Goal: Task Accomplishment & Management: Manage account settings

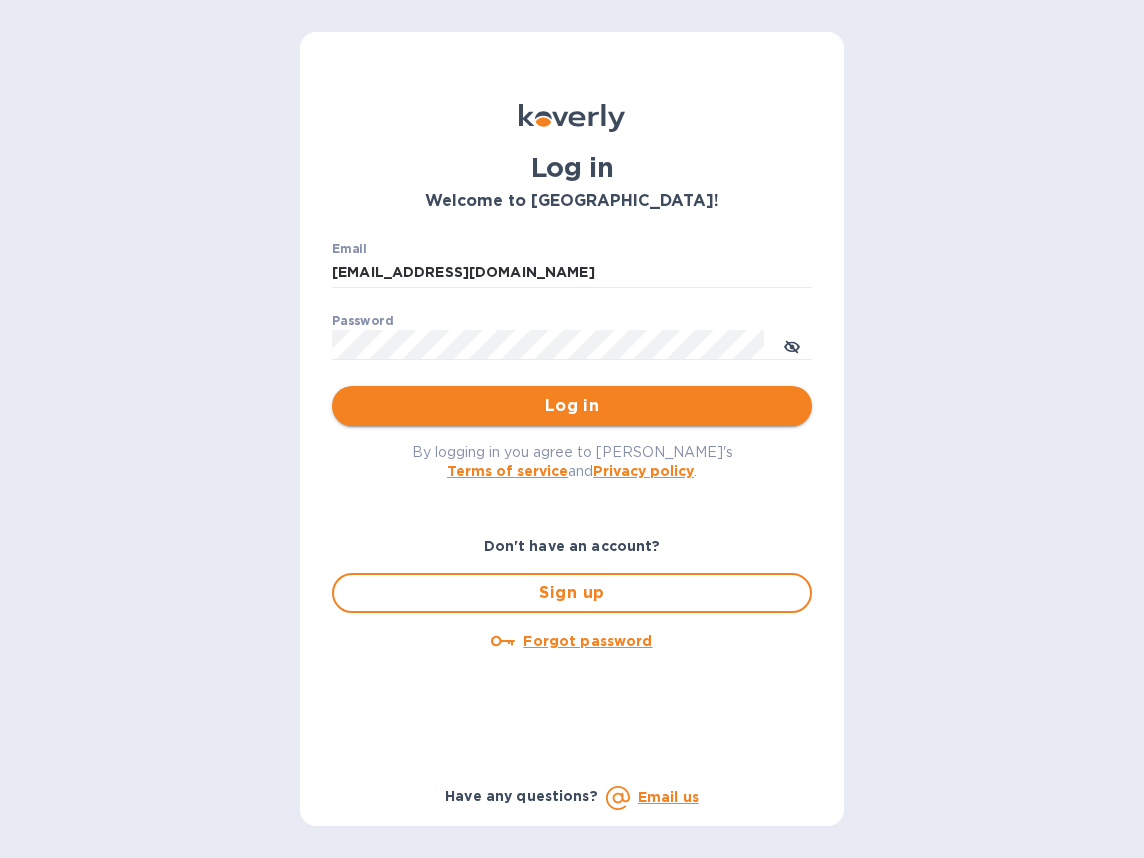
click at [435, 402] on span "Log in" at bounding box center [572, 406] width 448 height 24
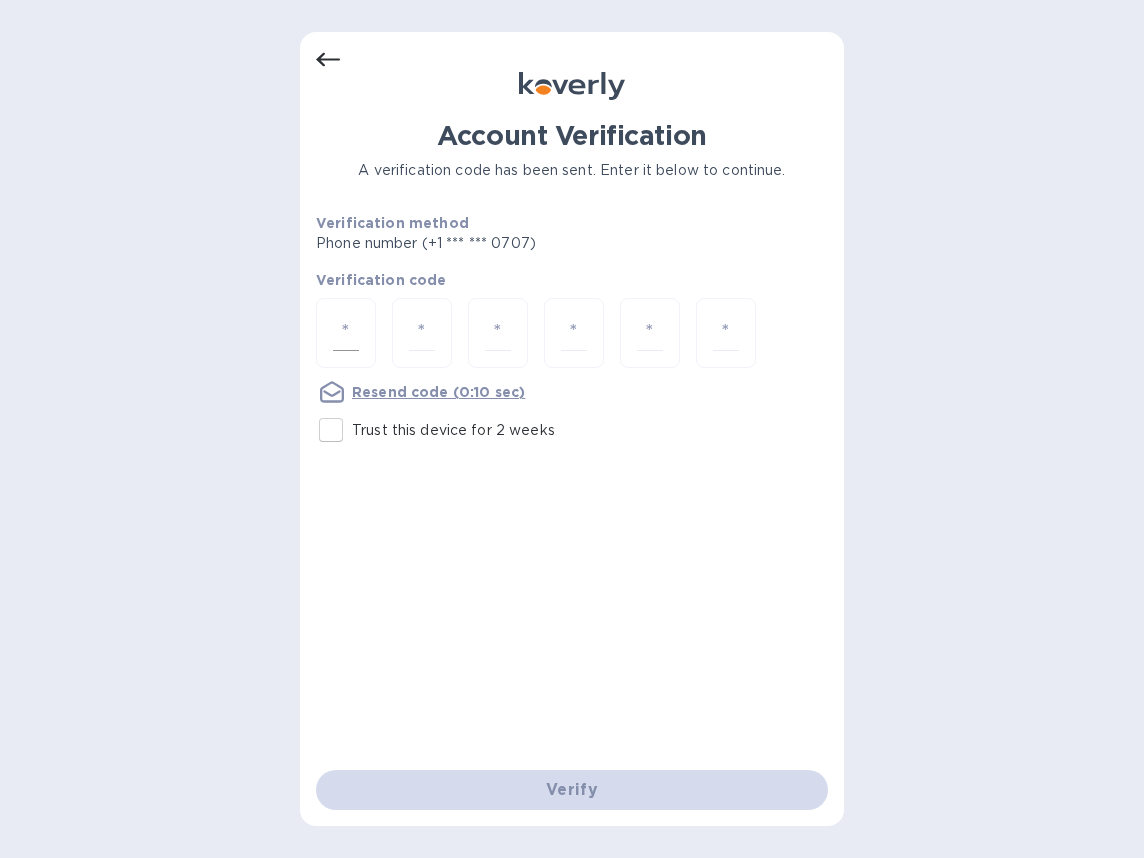
click at [350, 338] on input "number" at bounding box center [346, 333] width 26 height 37
type input "4"
type input "3"
type input "0"
type input "4"
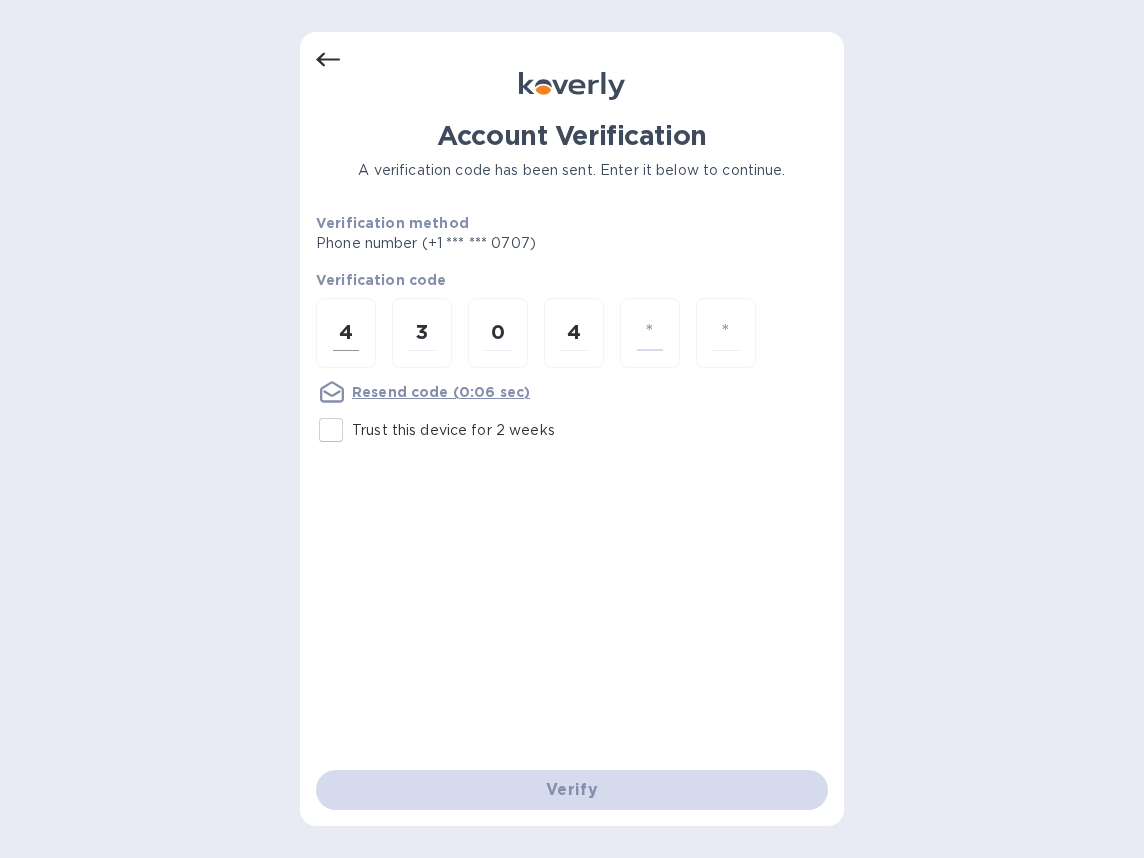
type input "2"
type input "9"
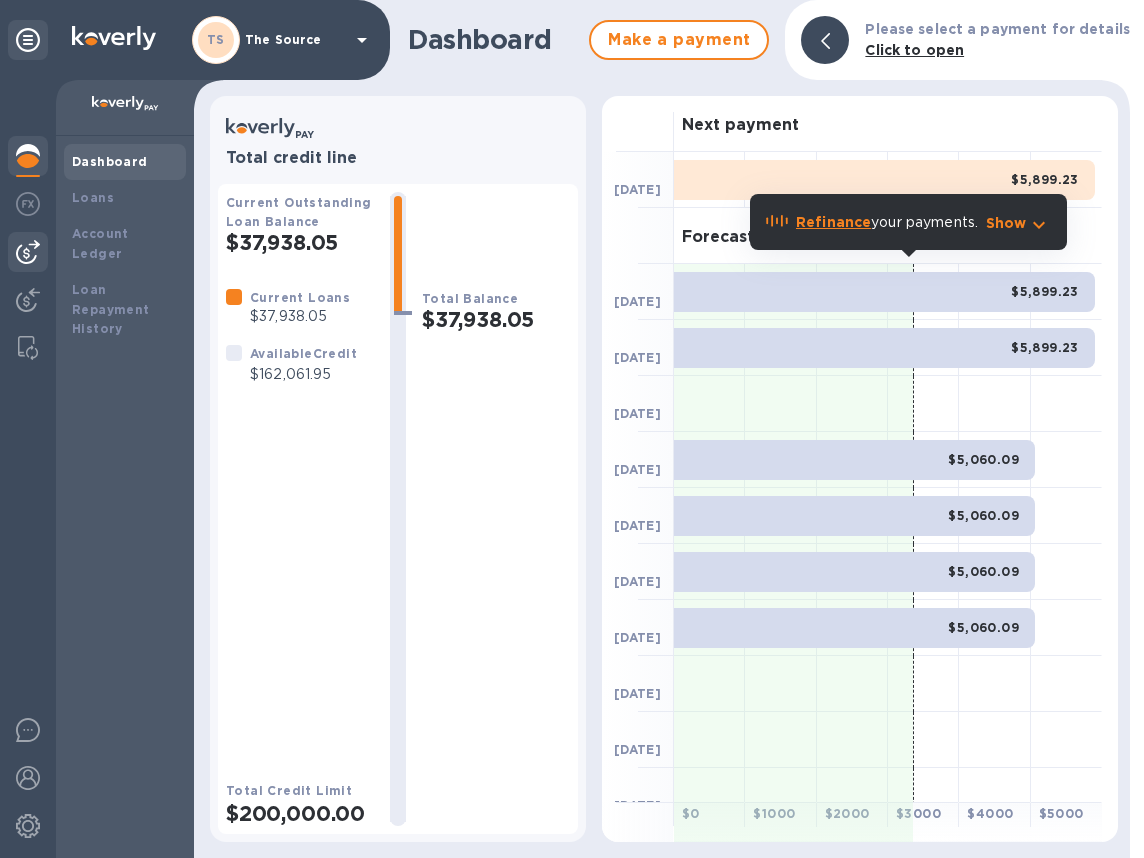
click at [26, 254] on img at bounding box center [28, 252] width 24 height 24
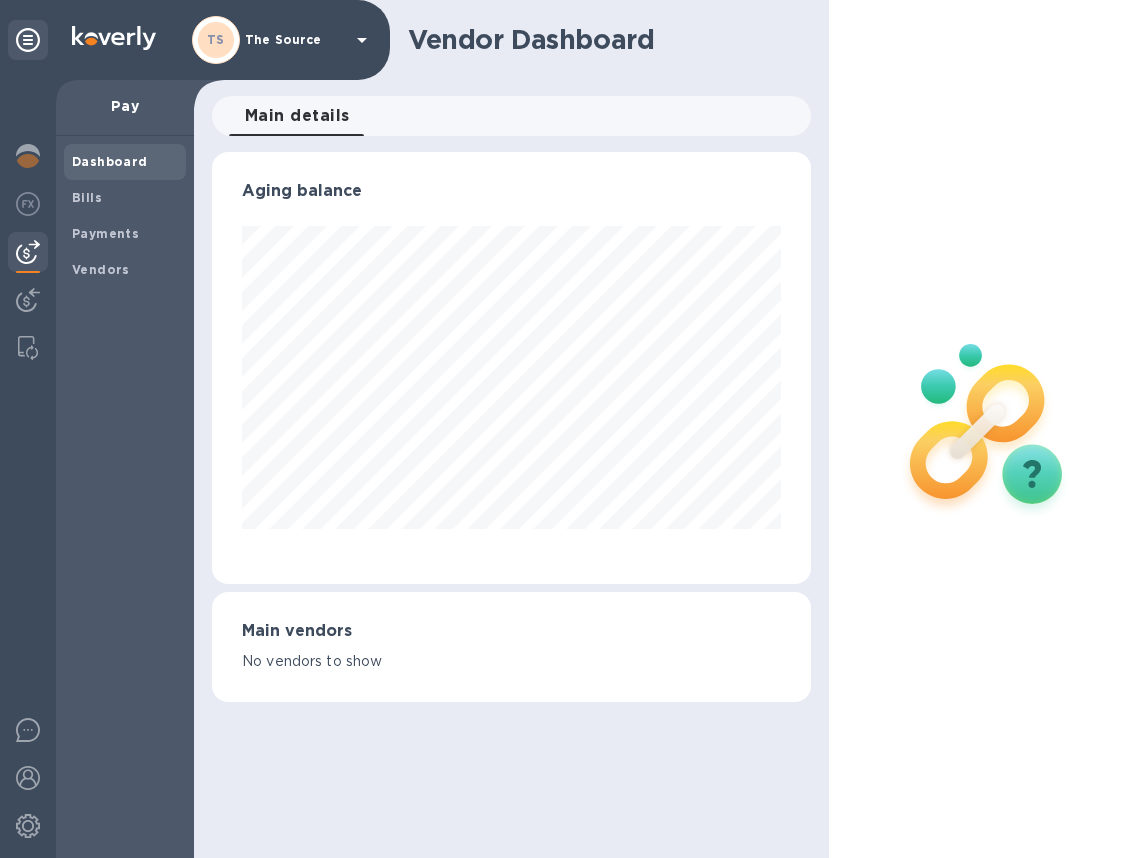
scroll to position [999345, 999186]
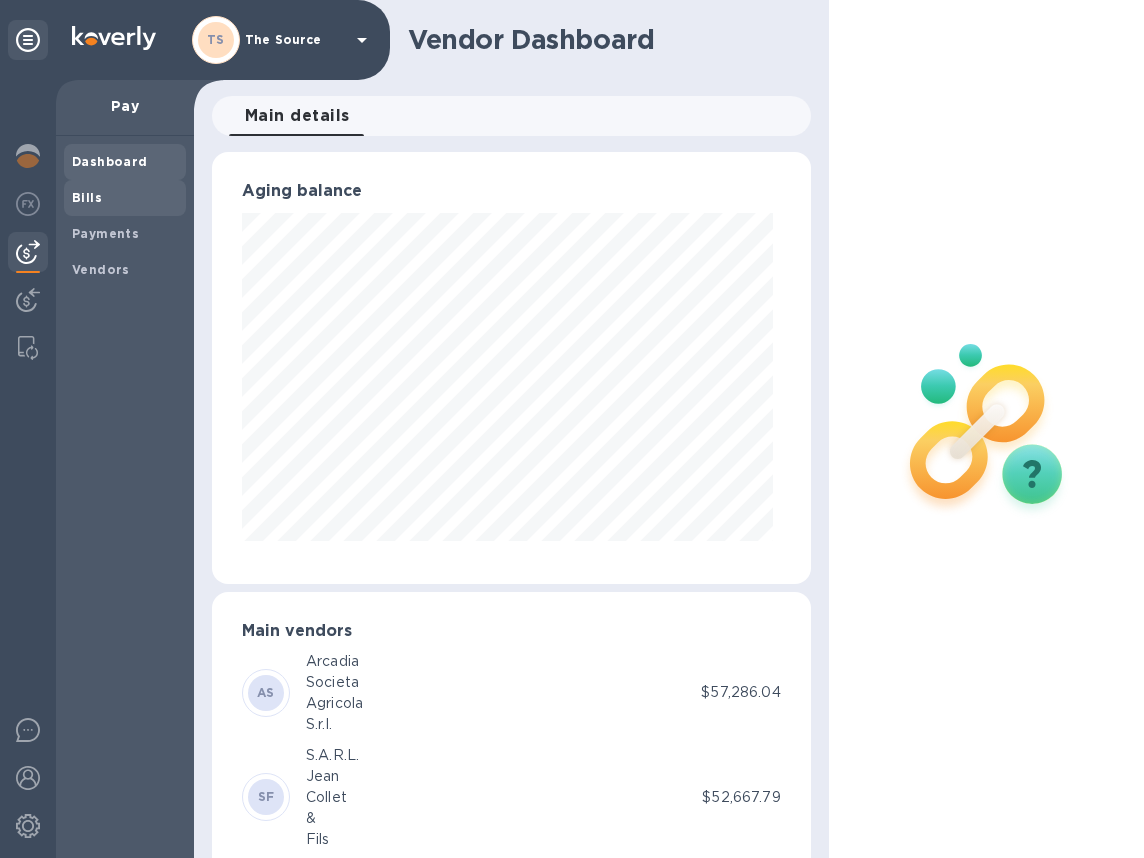
click at [90, 206] on span "Bills" at bounding box center [87, 198] width 30 height 20
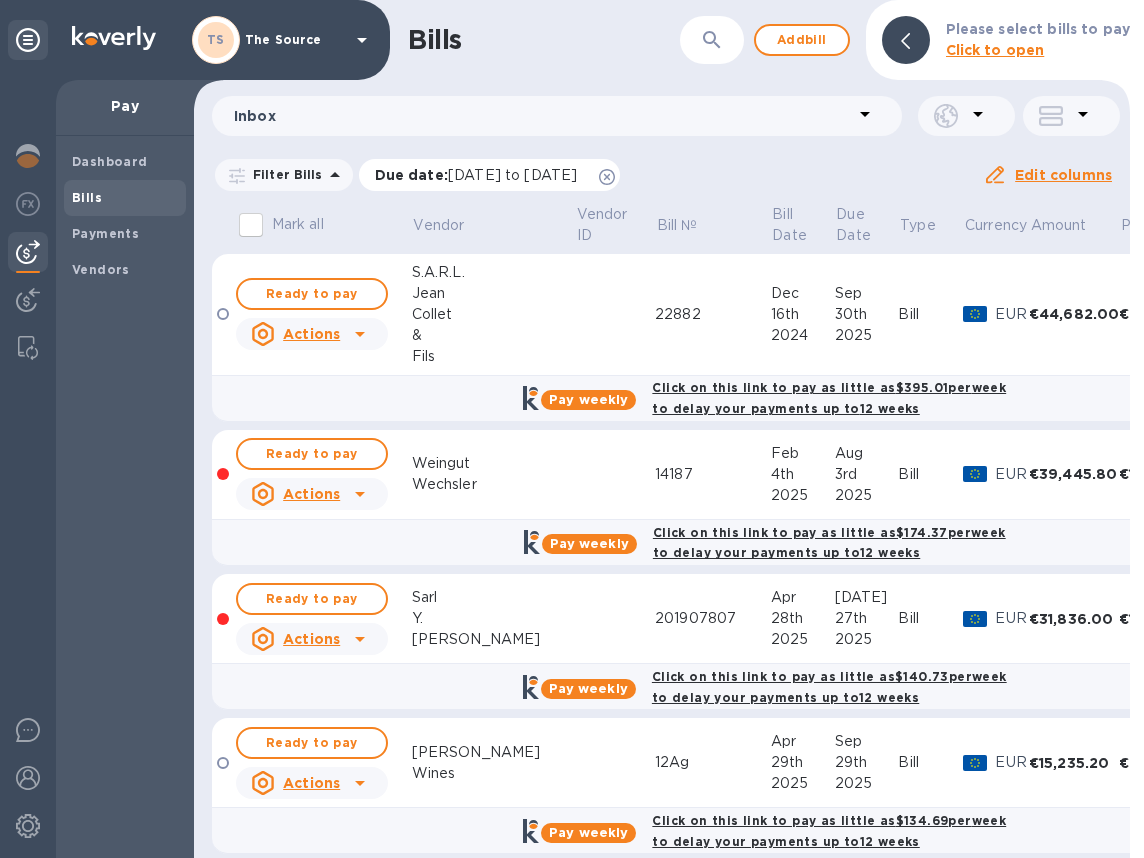
click at [615, 174] on icon at bounding box center [607, 177] width 16 height 16
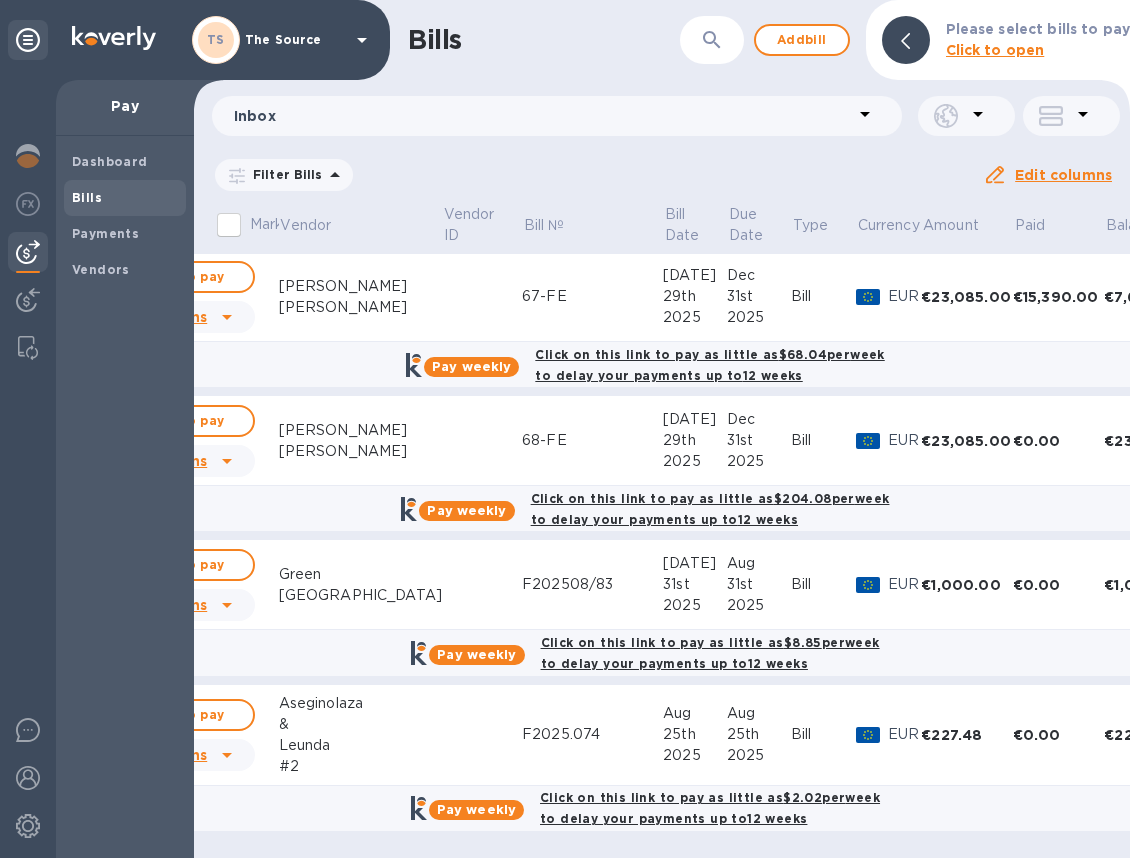
scroll to position [2710, 0]
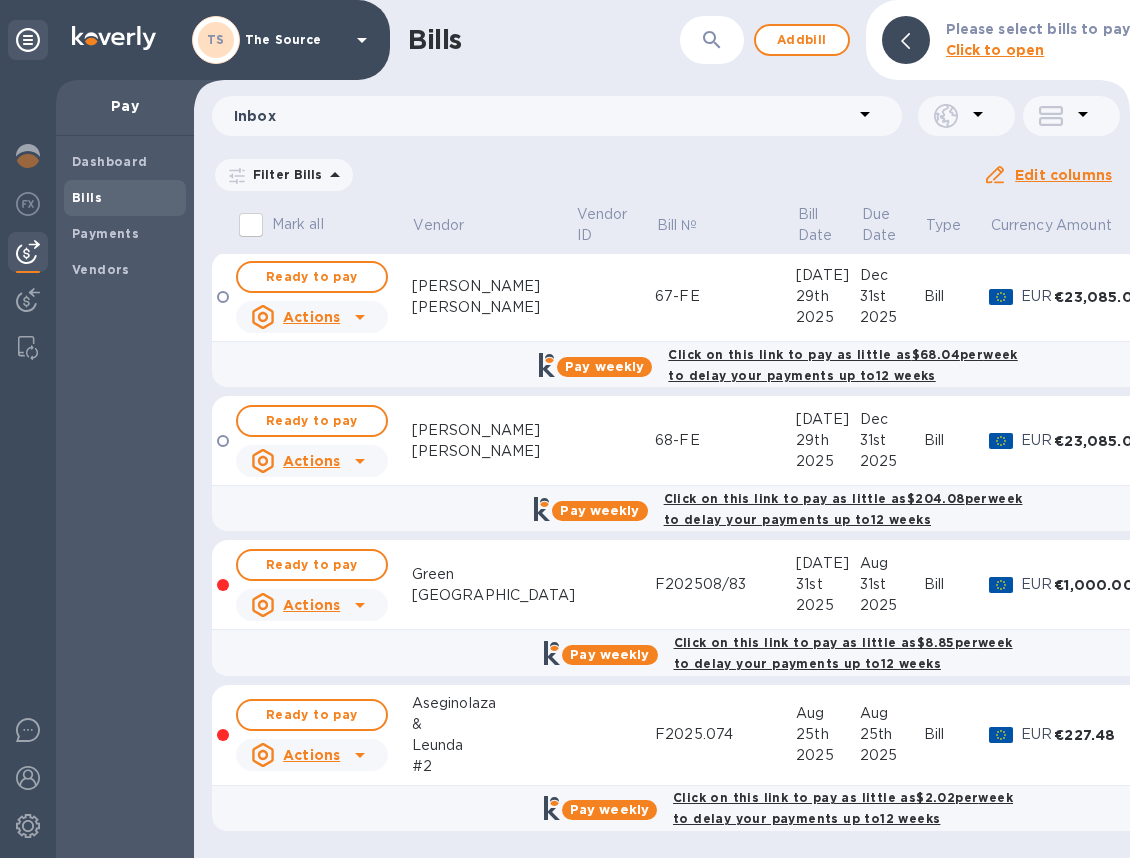
click at [494, 735] on div "Leunda" at bounding box center [493, 745] width 163 height 21
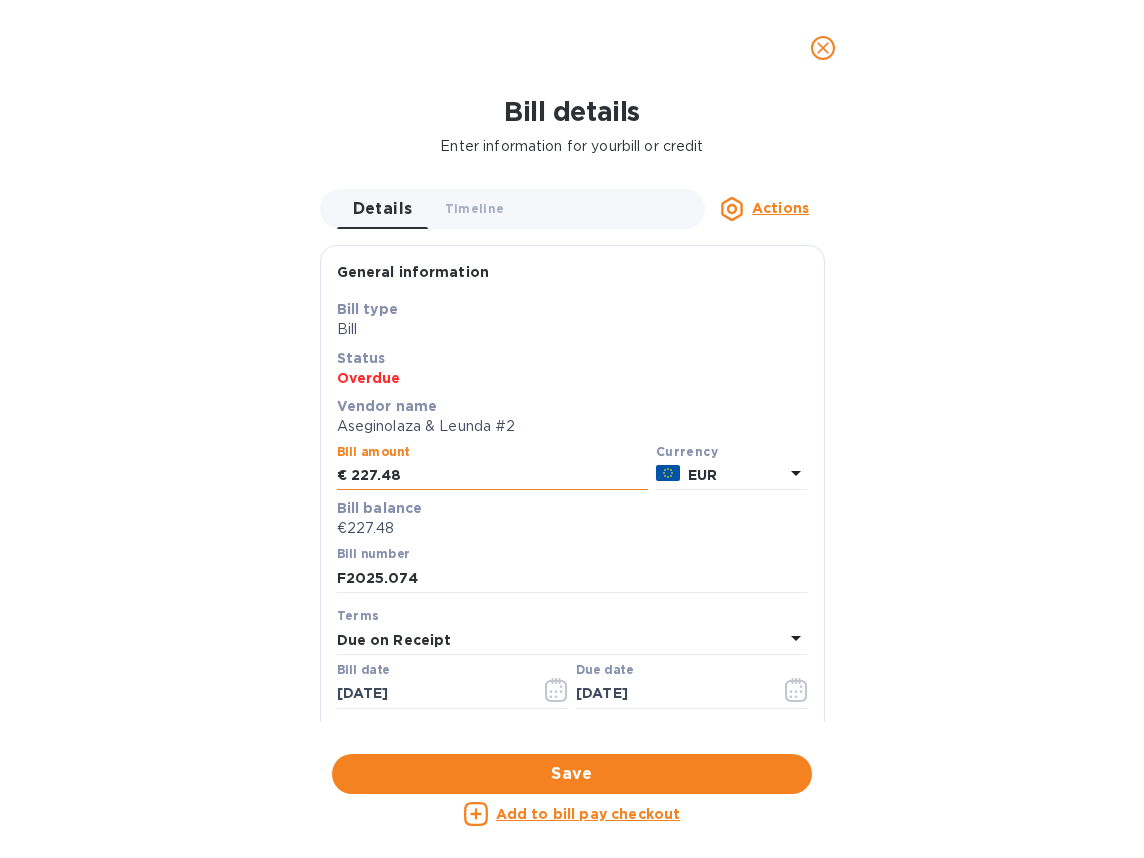
drag, startPoint x: 416, startPoint y: 470, endPoint x: 339, endPoint y: 470, distance: 77.0
click at [339, 470] on div "€ 227.48" at bounding box center [492, 476] width 311 height 30
type input "188"
click at [581, 780] on span "Save" at bounding box center [572, 774] width 448 height 24
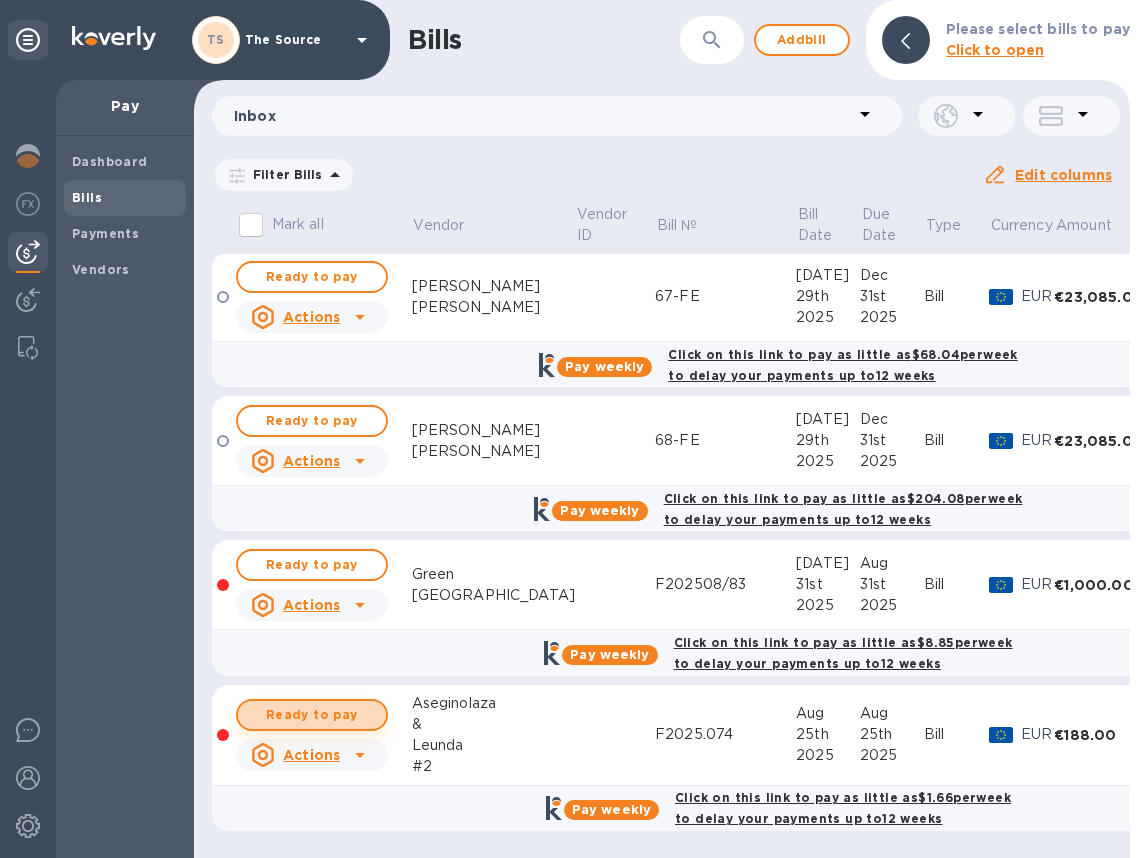
click at [341, 703] on span "Ready to pay" at bounding box center [312, 715] width 116 height 24
click at [357, 703] on span "Ready to pay" at bounding box center [312, 715] width 116 height 24
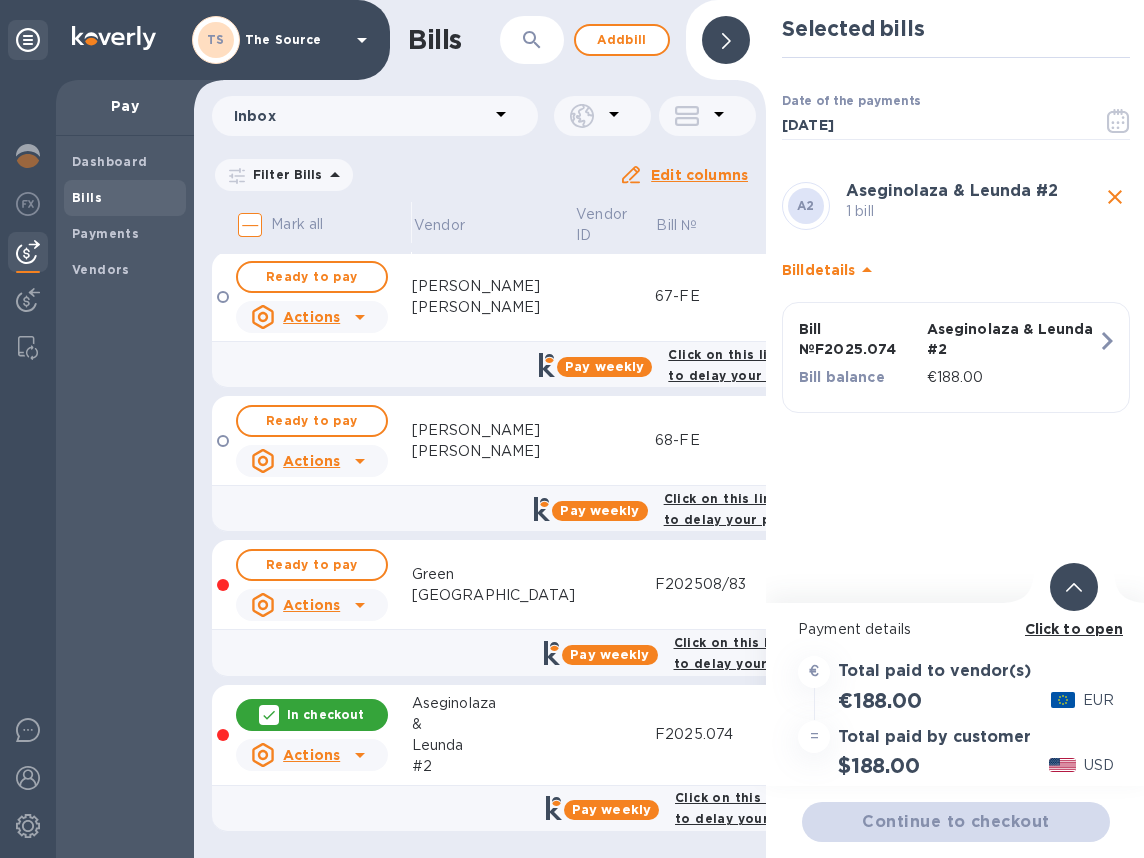
click at [1081, 585] on icon at bounding box center [1074, 587] width 16 height 9
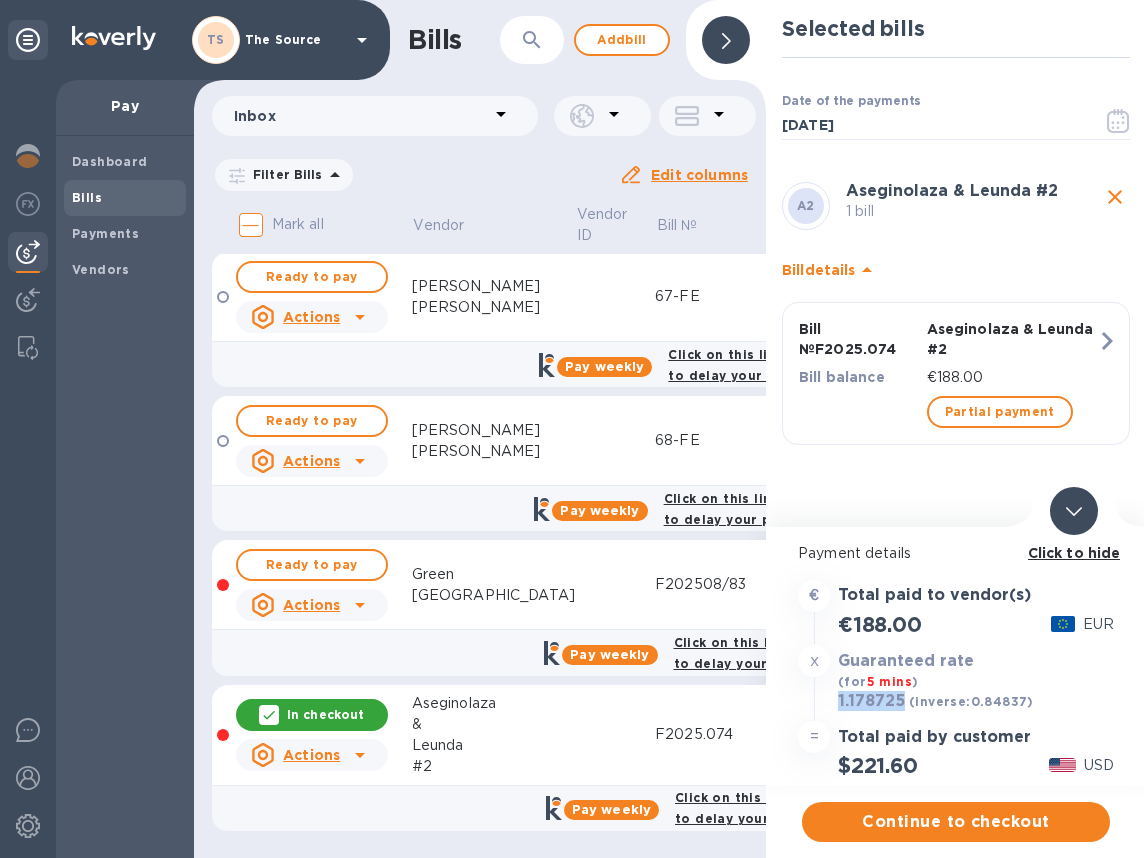
drag, startPoint x: 904, startPoint y: 703, endPoint x: 835, endPoint y: 703, distance: 69.0
click at [835, 703] on div "1.178725 (inverse: 0.84837 )" at bounding box center [936, 702] width 204 height 28
copy h3 "1.178725"
click at [1127, 342] on button "Bill № F2025.074 Aseginolaza & Leunda #2 Bill balance €188.00 Partial payment" at bounding box center [956, 373] width 348 height 143
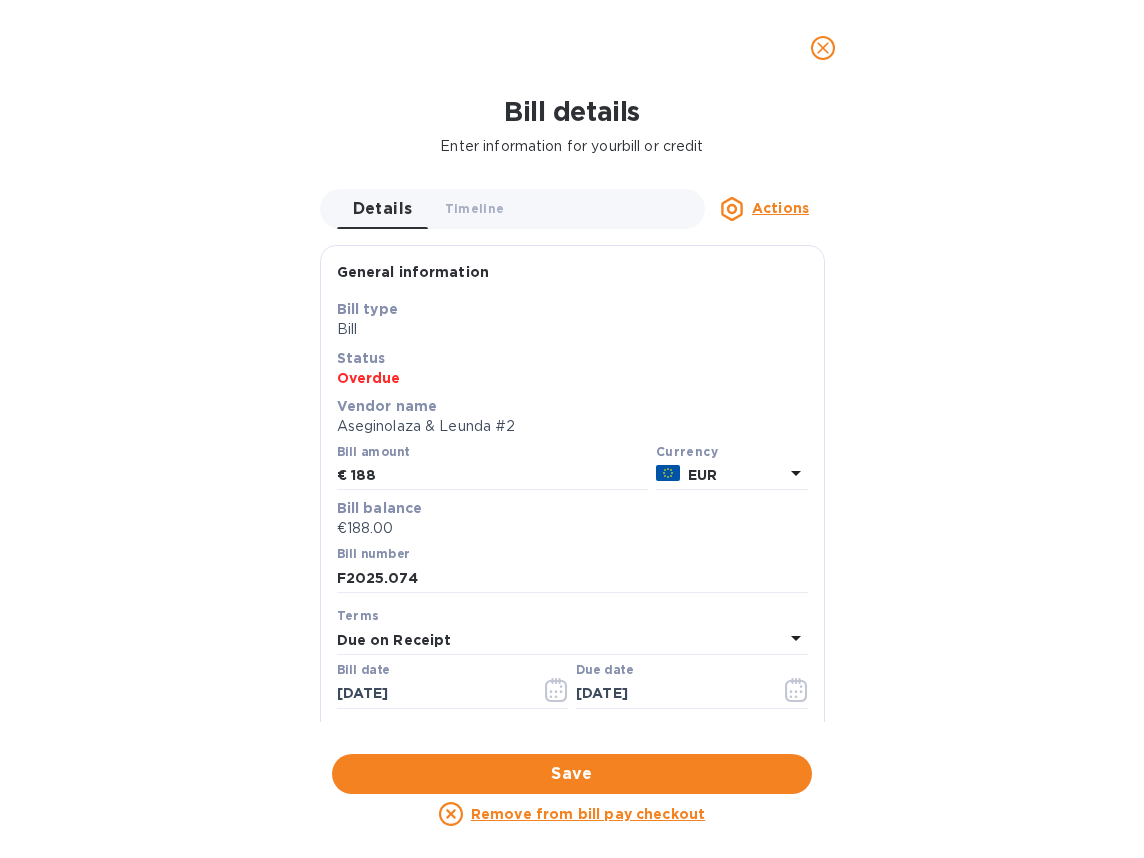
click at [824, 47] on icon "close" at bounding box center [823, 48] width 12 height 12
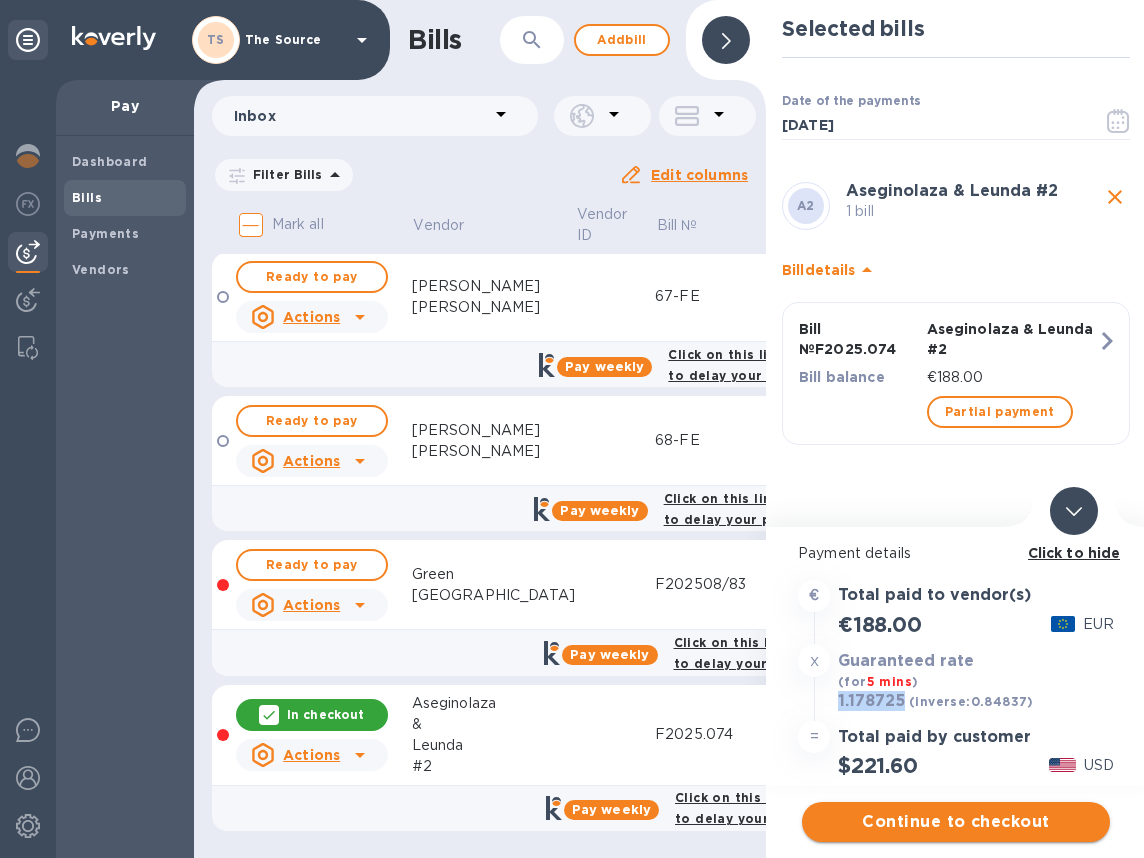
click at [926, 840] on button "Continue to checkout" at bounding box center [956, 822] width 308 height 40
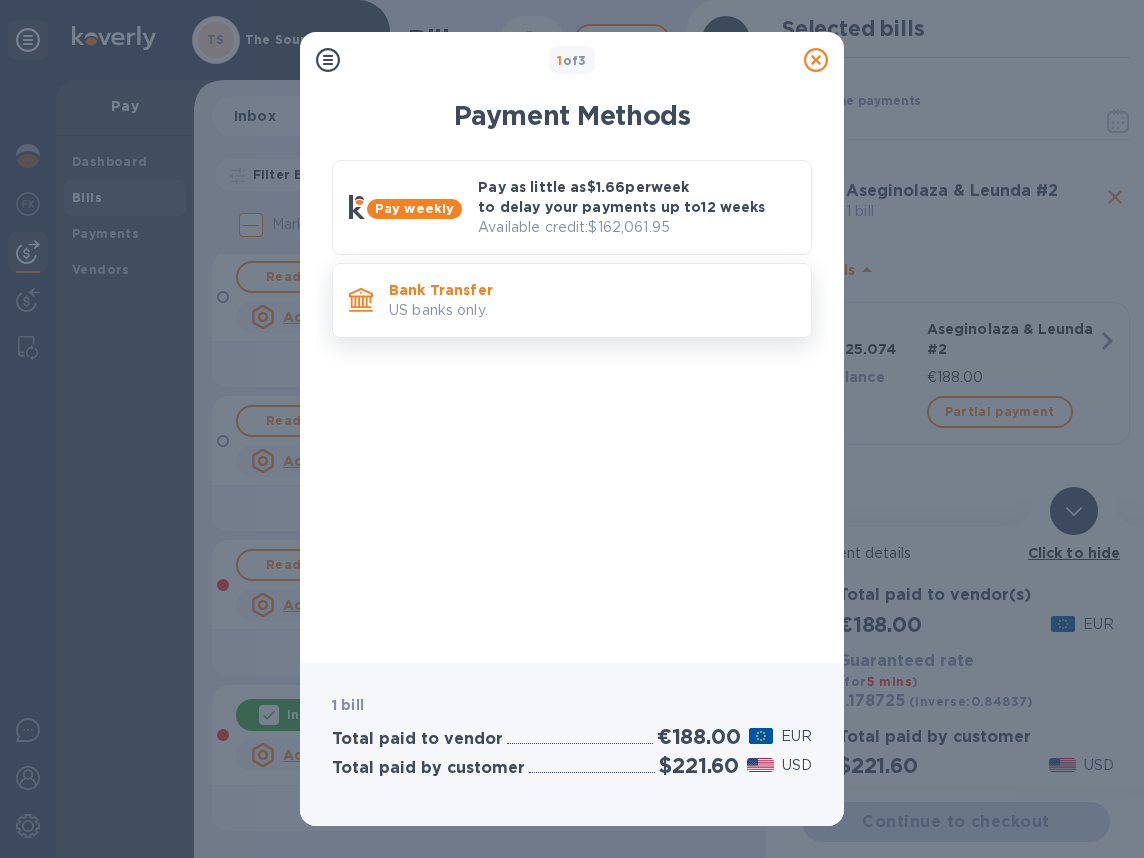
click at [679, 315] on p "US banks only." at bounding box center [592, 310] width 406 height 21
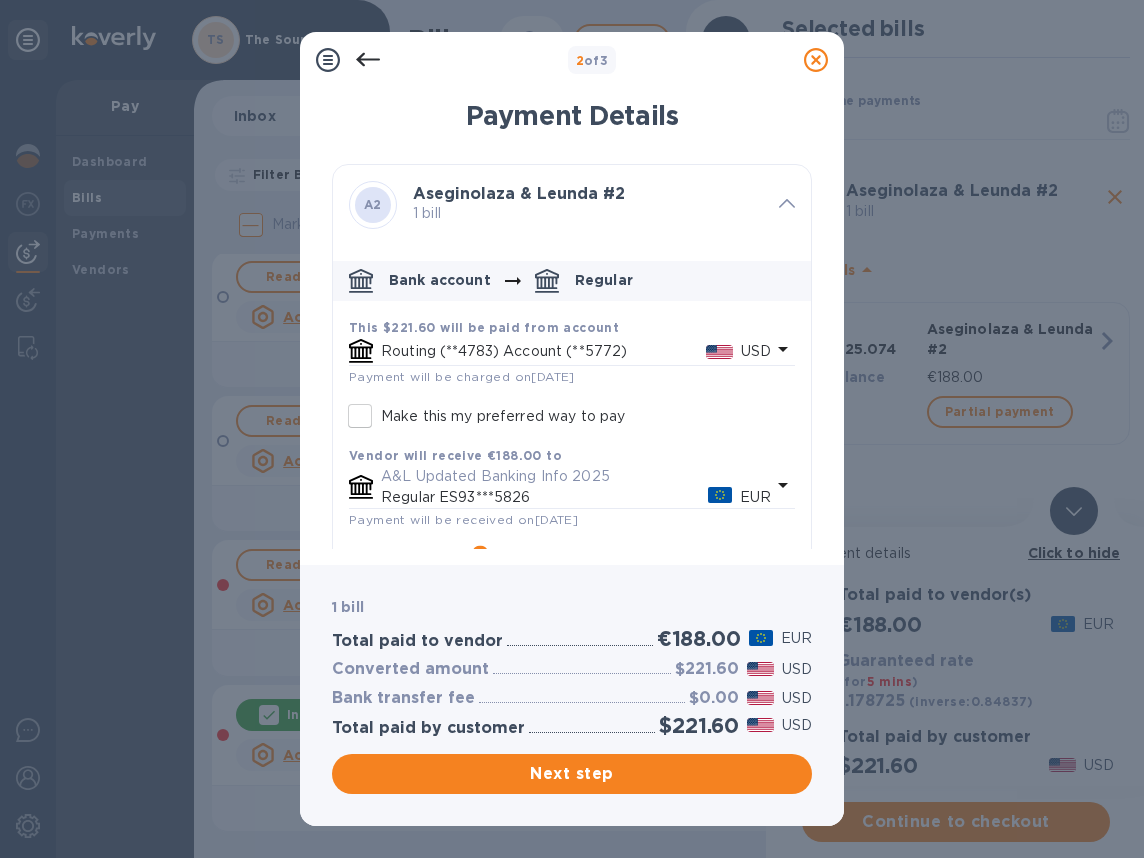
click at [759, 350] on p "USD" at bounding box center [756, 351] width 30 height 21
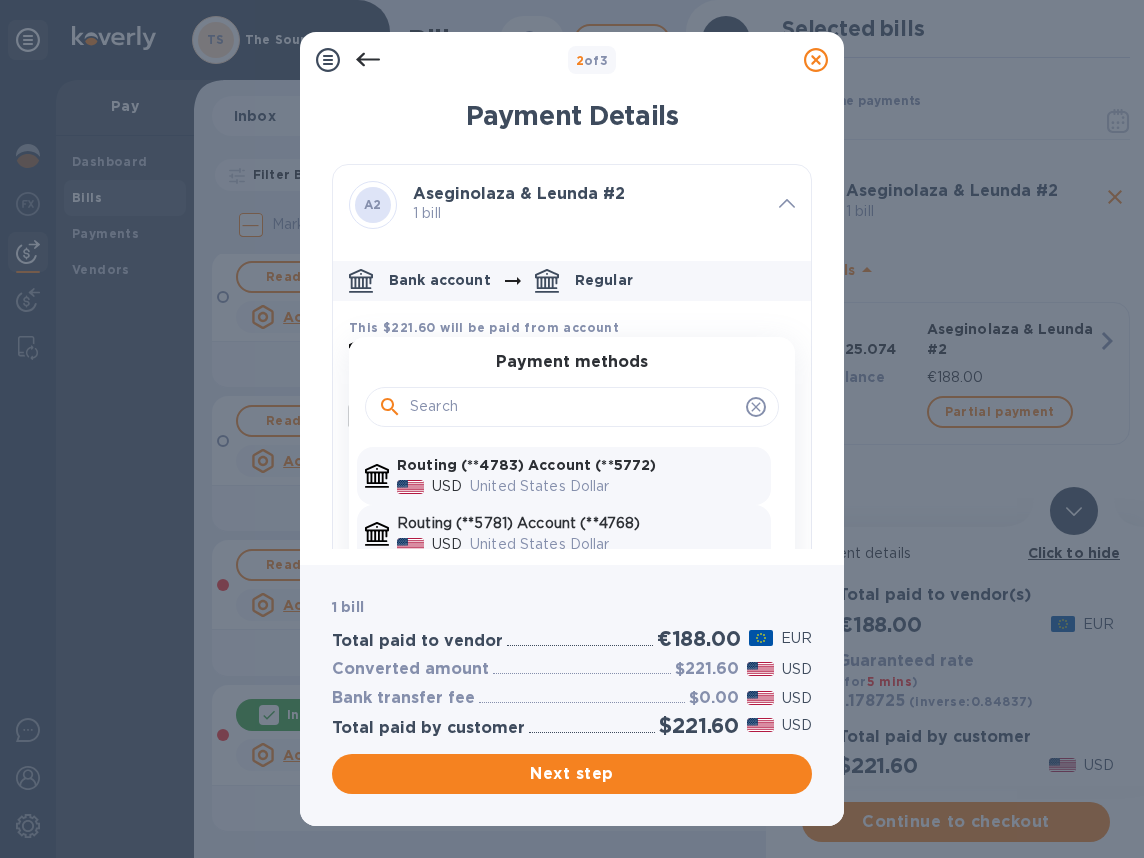
click at [627, 530] on div "United States Dollar" at bounding box center [616, 544] width 301 height 29
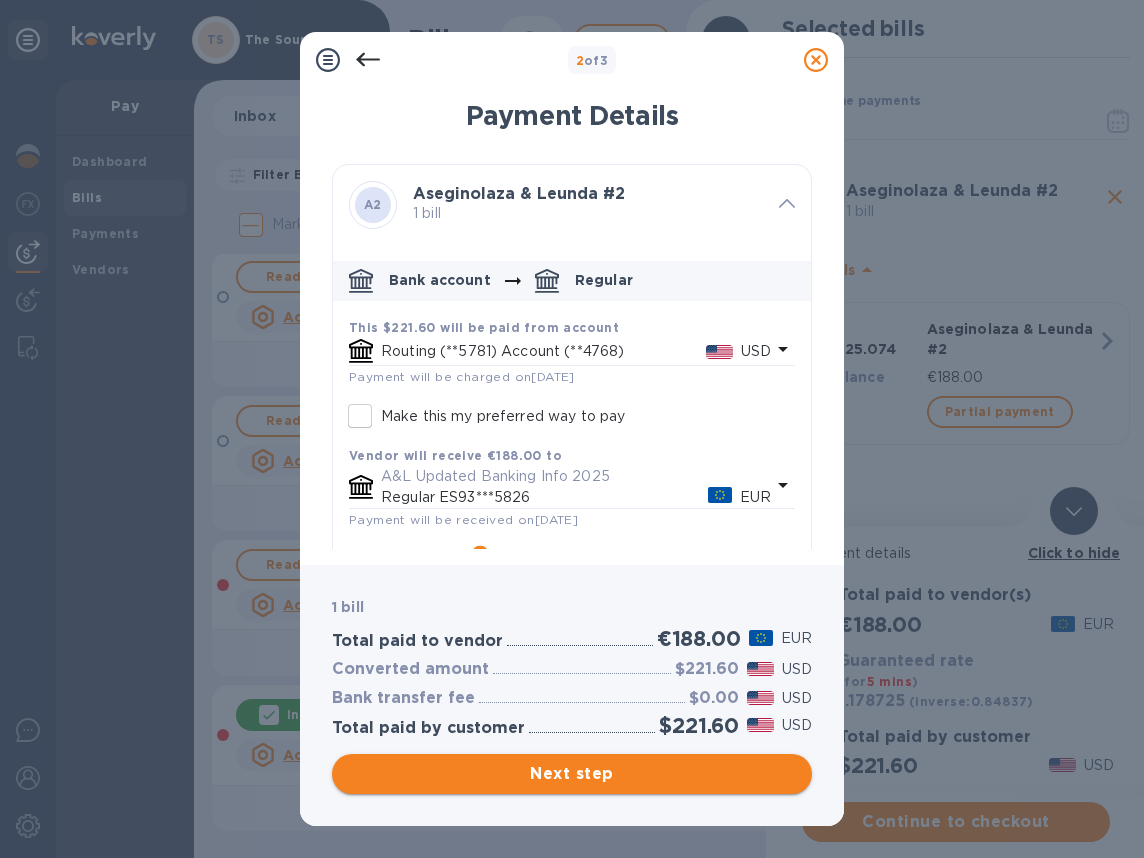
click at [573, 770] on span "Next step" at bounding box center [572, 774] width 448 height 24
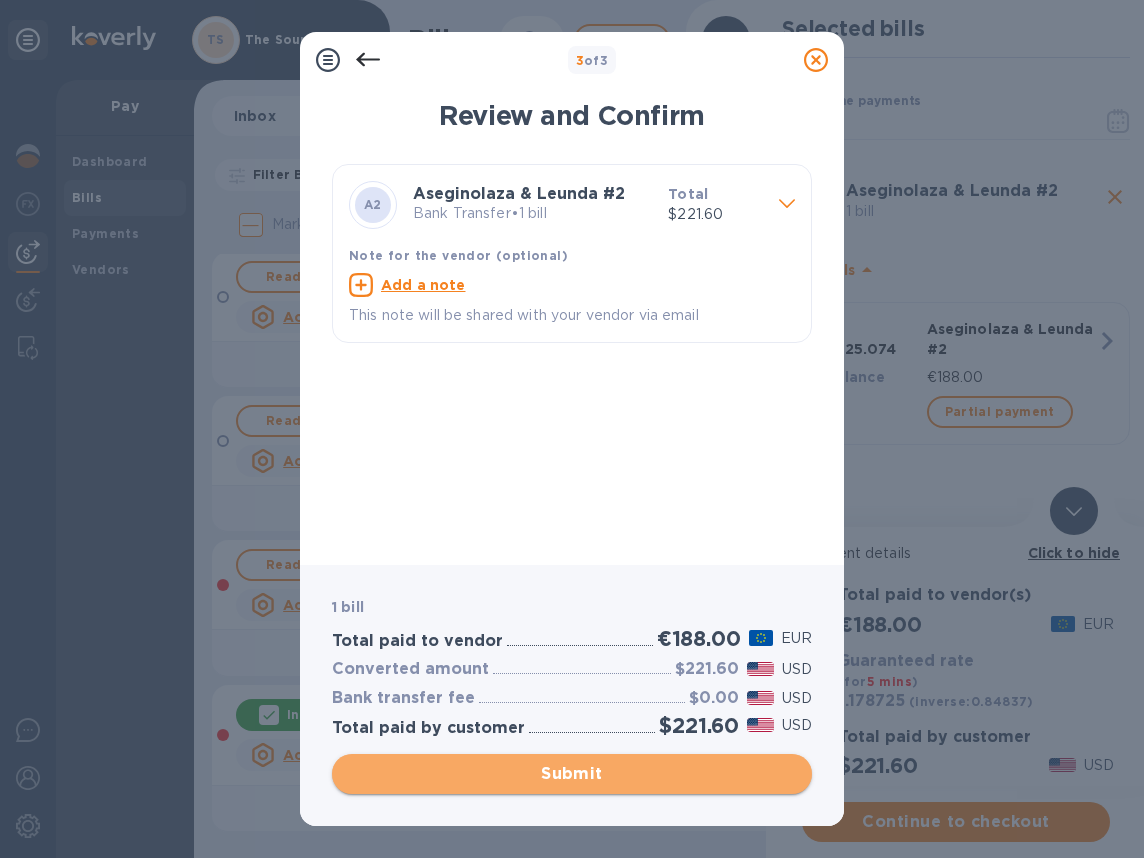
click at [583, 776] on span "Submit" at bounding box center [572, 774] width 448 height 24
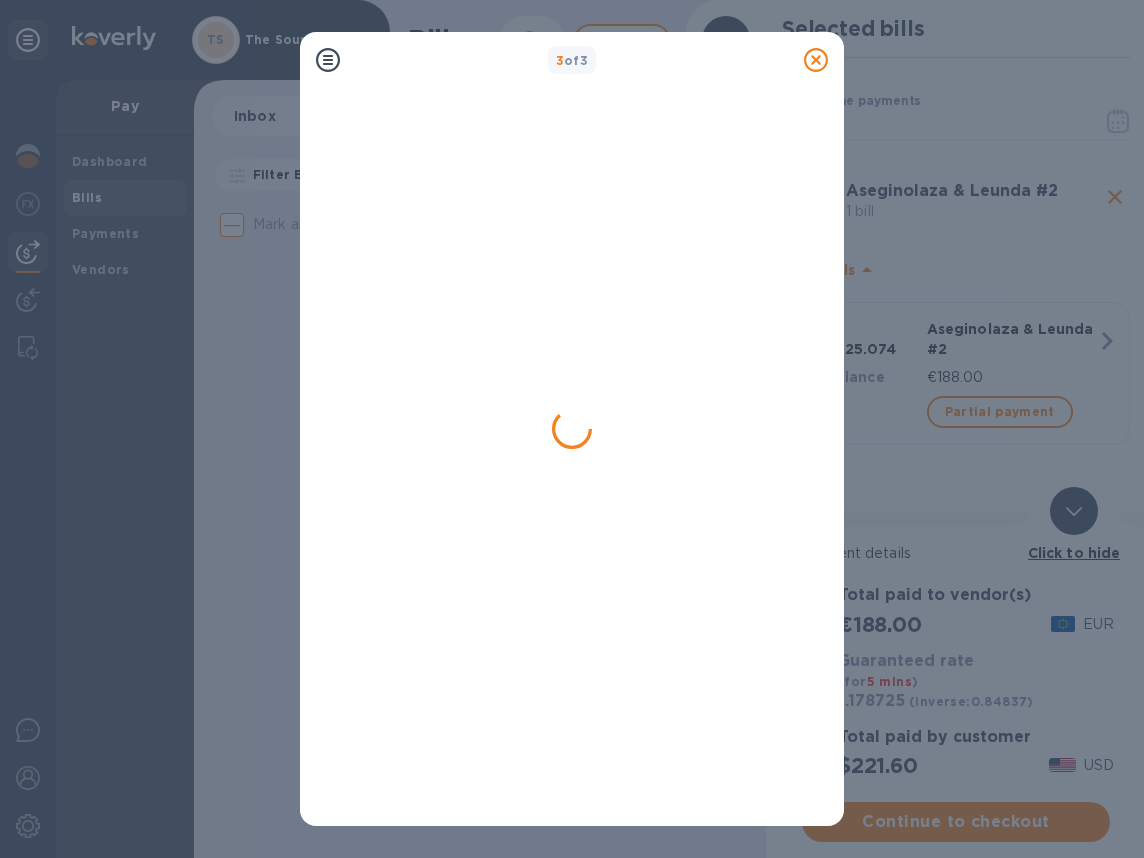
scroll to position [0, 0]
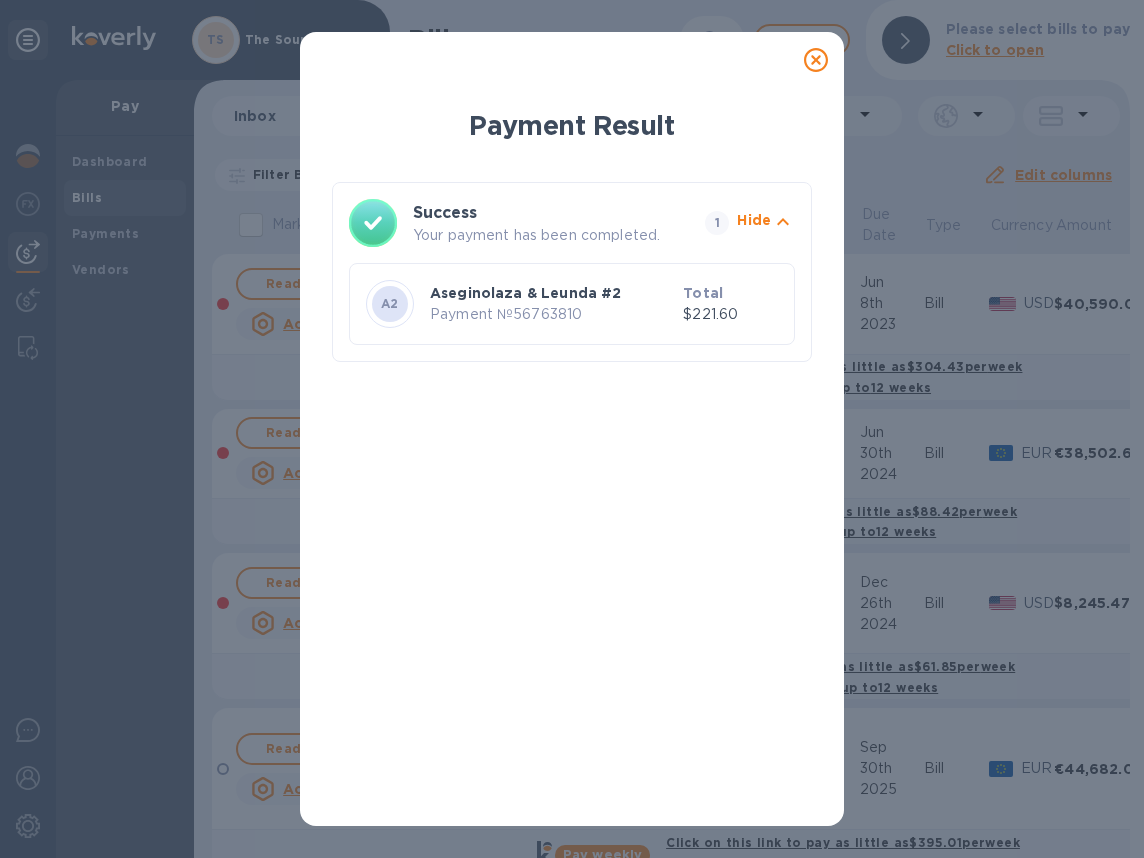
click at [814, 53] on icon at bounding box center [816, 60] width 24 height 24
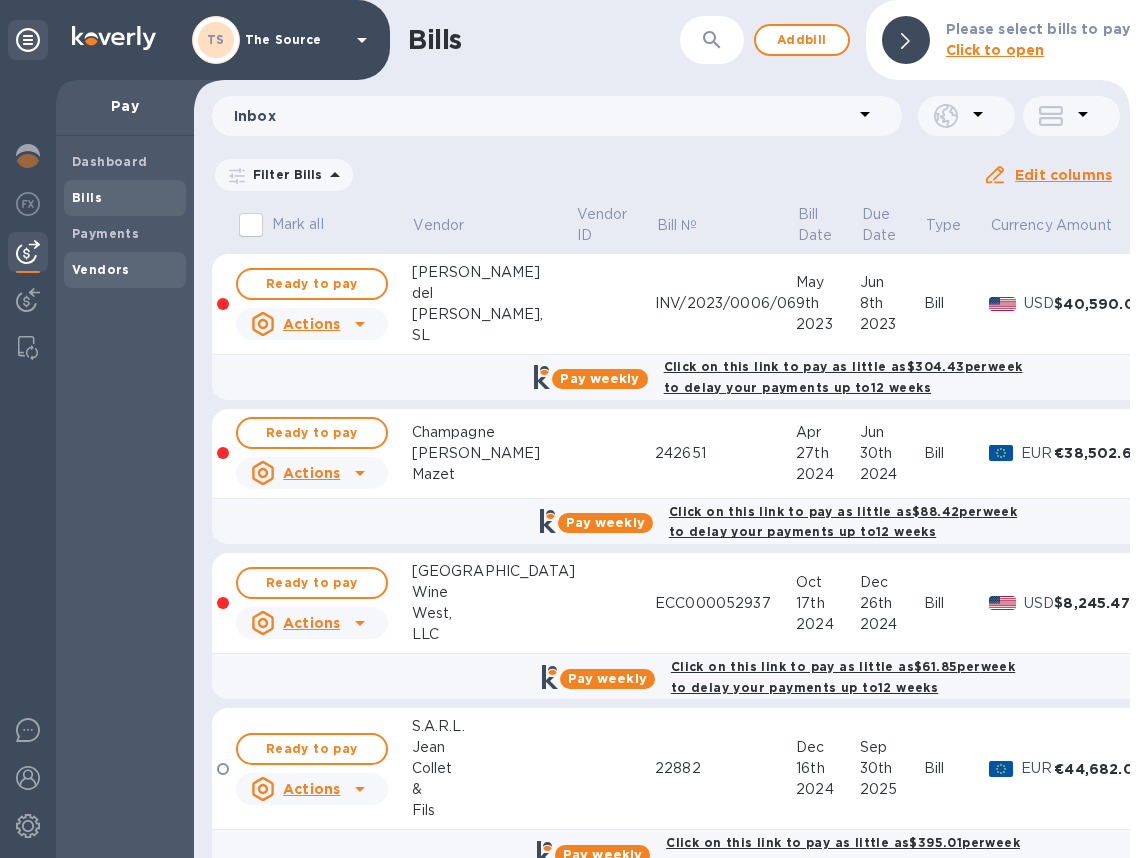
click at [94, 263] on b "Vendors" at bounding box center [101, 269] width 58 height 15
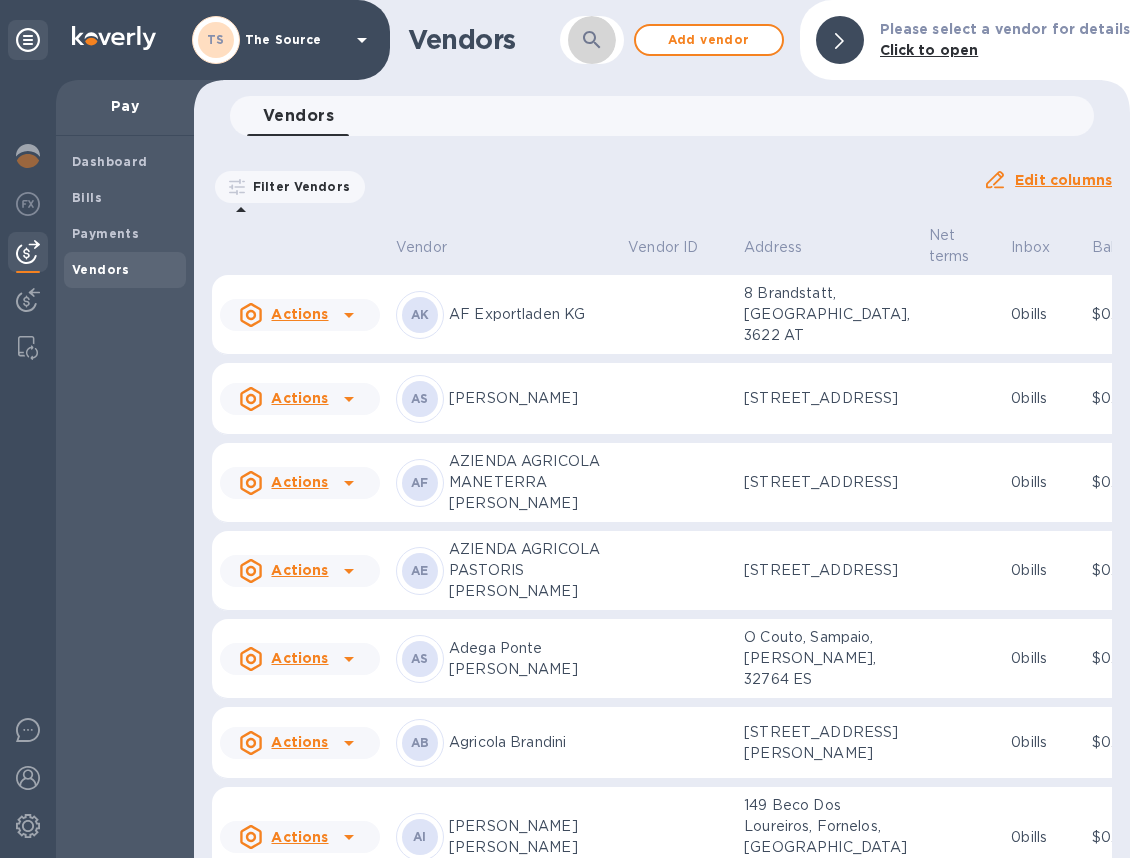
click at [604, 49] on icon "button" at bounding box center [592, 40] width 24 height 24
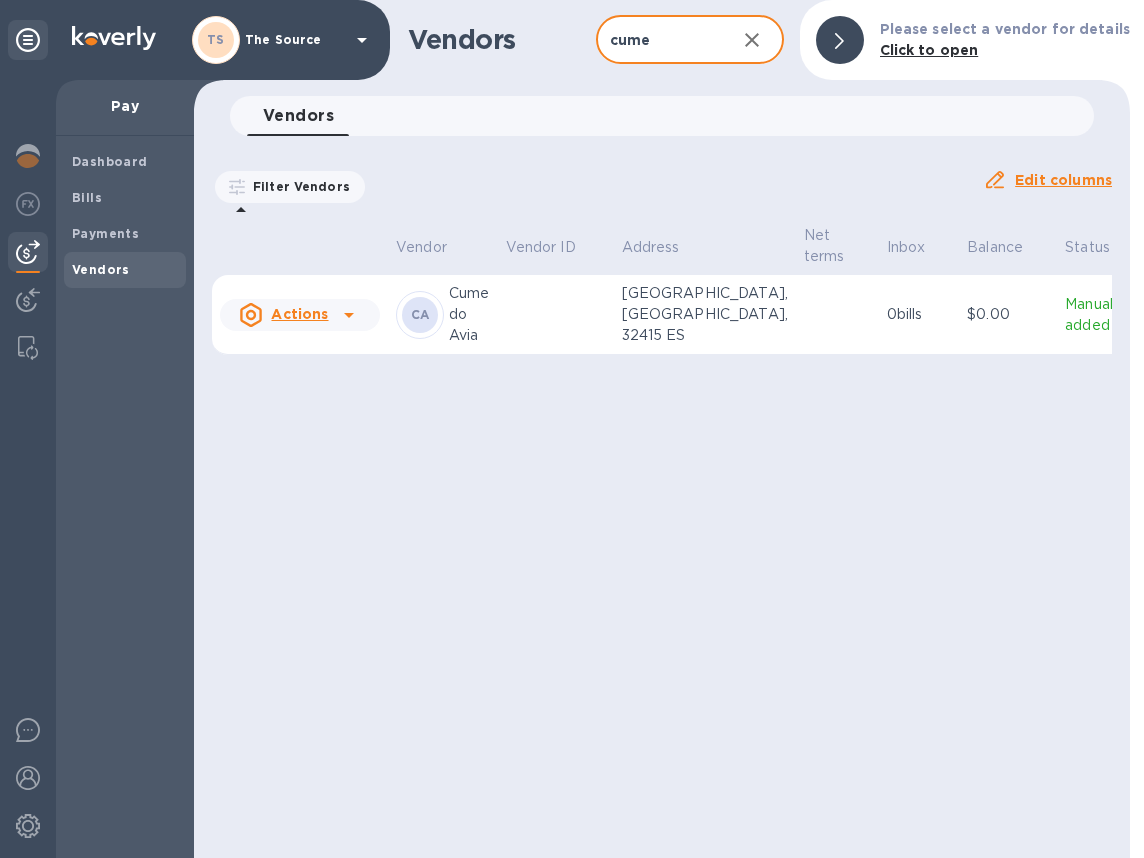
type input "cume"
click at [735, 309] on p "[GEOGRAPHIC_DATA], [GEOGRAPHIC_DATA], 32415 ES" at bounding box center [705, 314] width 166 height 63
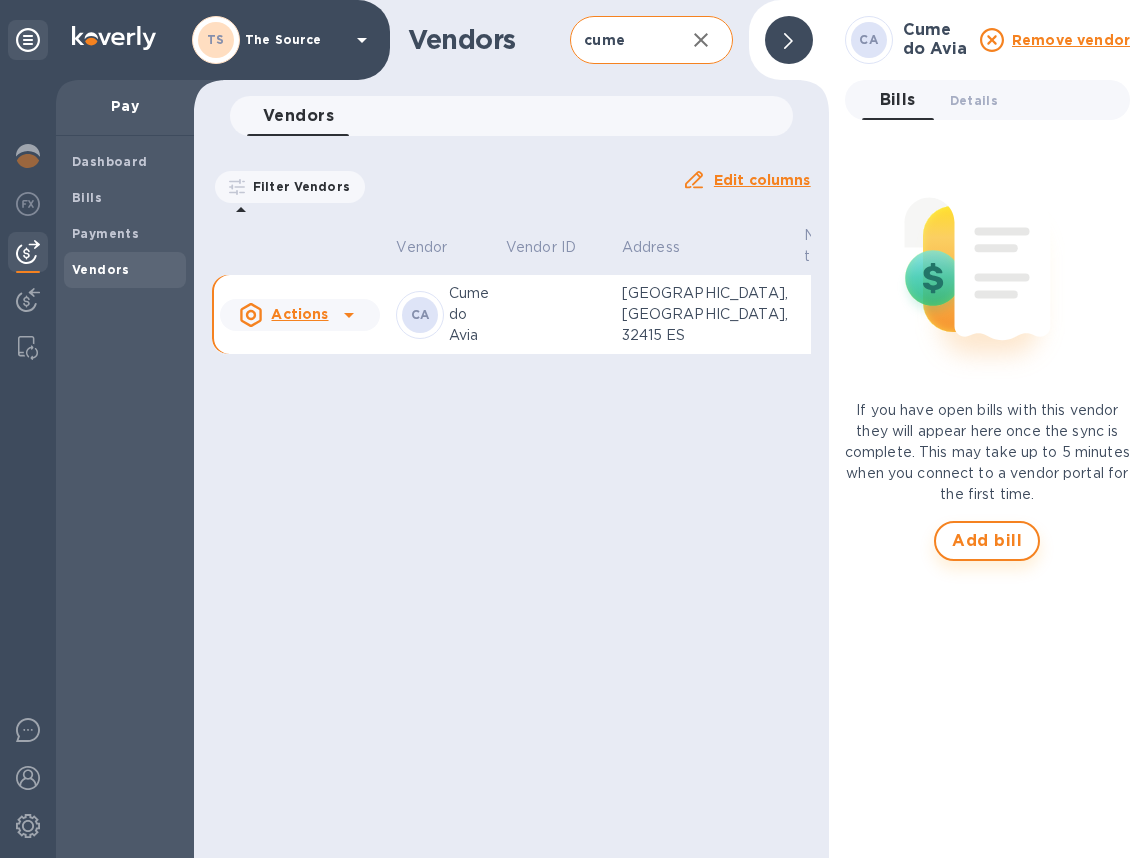
click at [1002, 537] on span "Add bill" at bounding box center [987, 541] width 70 height 24
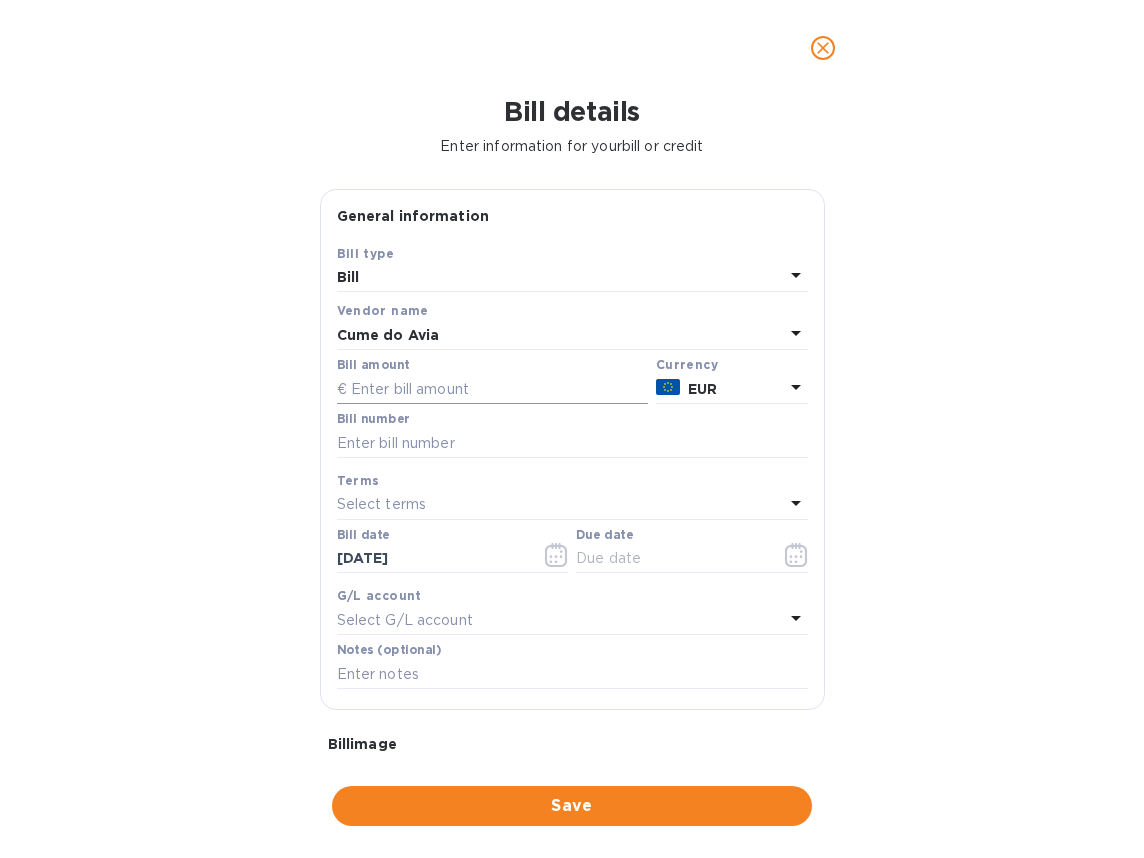
click at [422, 401] on input "text" at bounding box center [492, 389] width 311 height 30
type input "7,000"
click at [458, 446] on input "text" at bounding box center [572, 443] width 471 height 30
type input "NEED INVOICE"
click at [799, 558] on icon "button" at bounding box center [800, 556] width 3 height 3
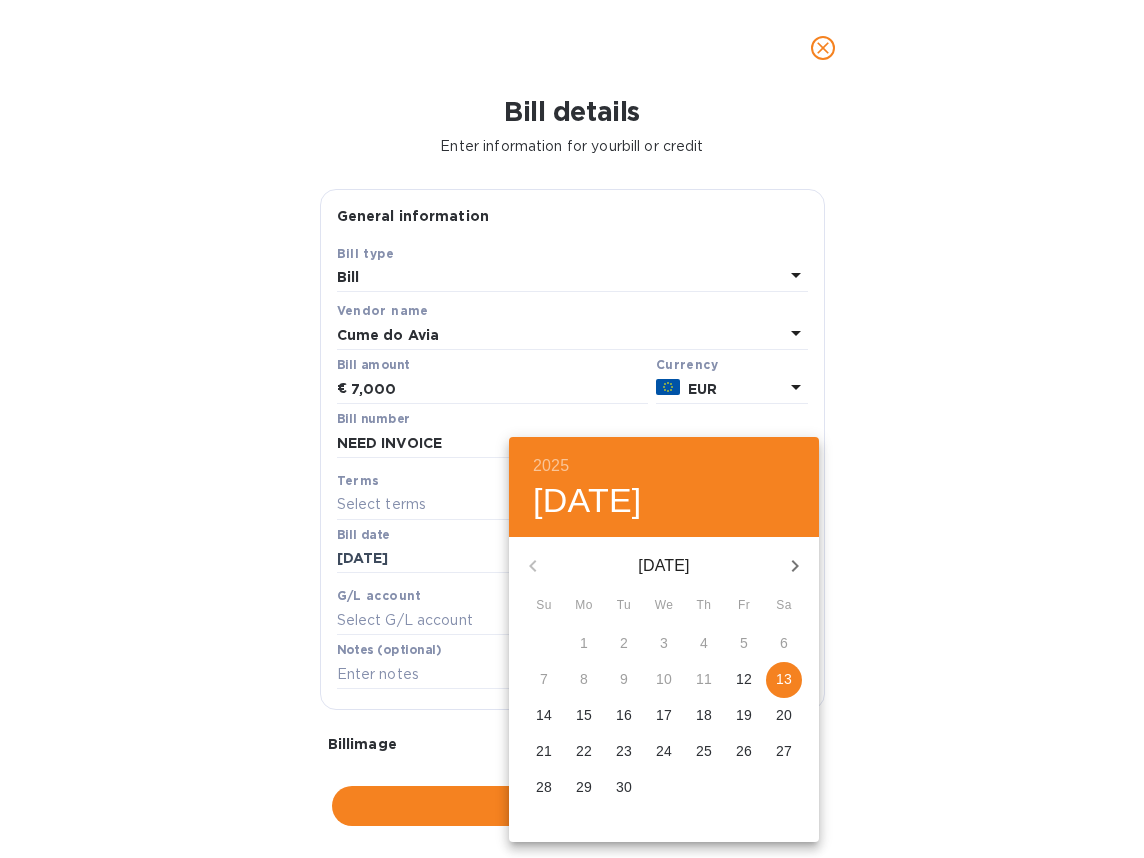
click at [783, 672] on p "13" at bounding box center [784, 679] width 16 height 20
type input "[DATE]"
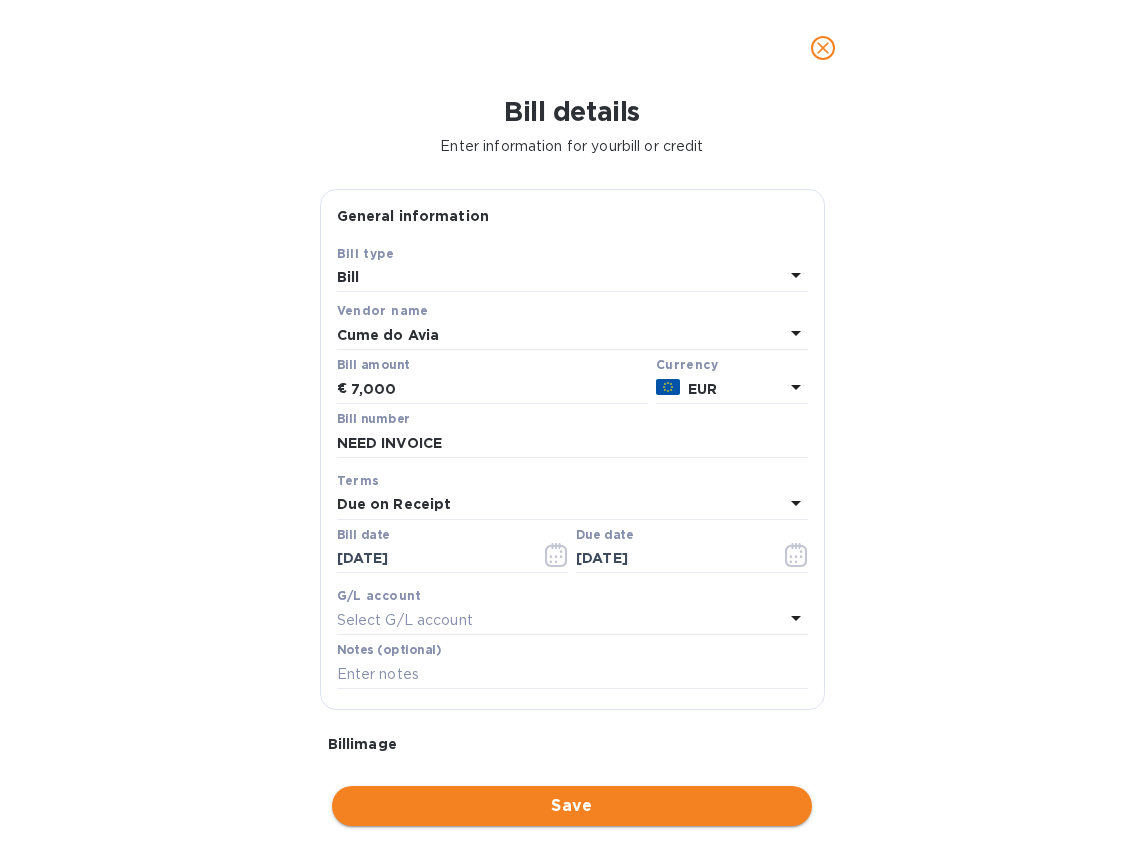
click at [586, 807] on span "Save" at bounding box center [572, 806] width 448 height 24
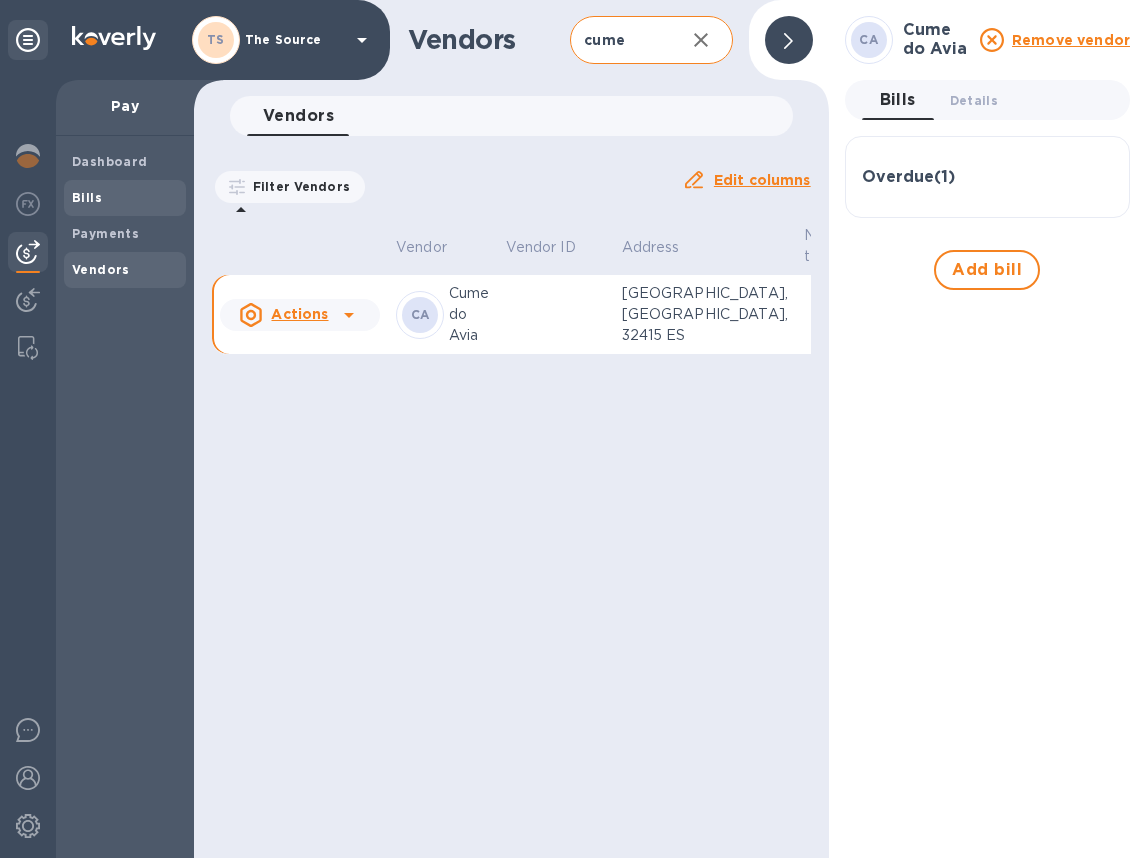
click at [117, 190] on span "Bills" at bounding box center [125, 198] width 106 height 20
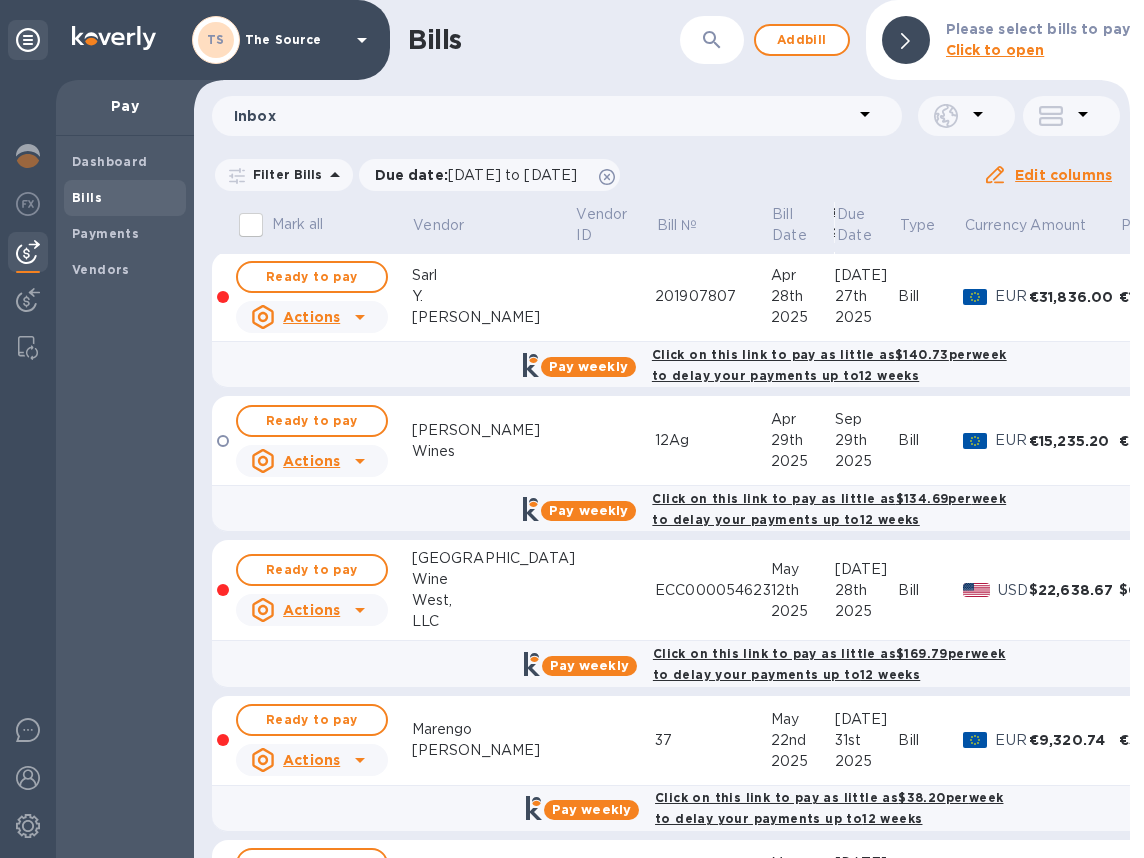
scroll to position [915, 0]
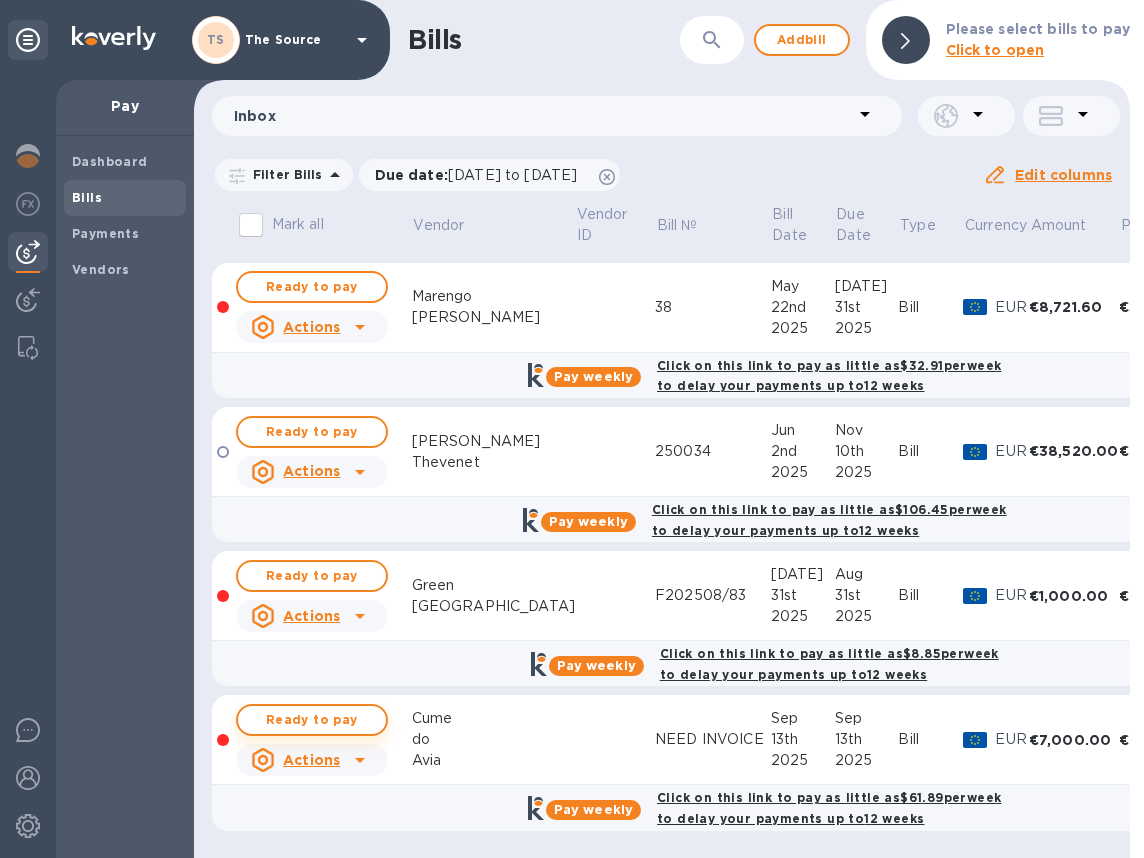
click at [291, 708] on span "Ready to pay" at bounding box center [312, 720] width 116 height 24
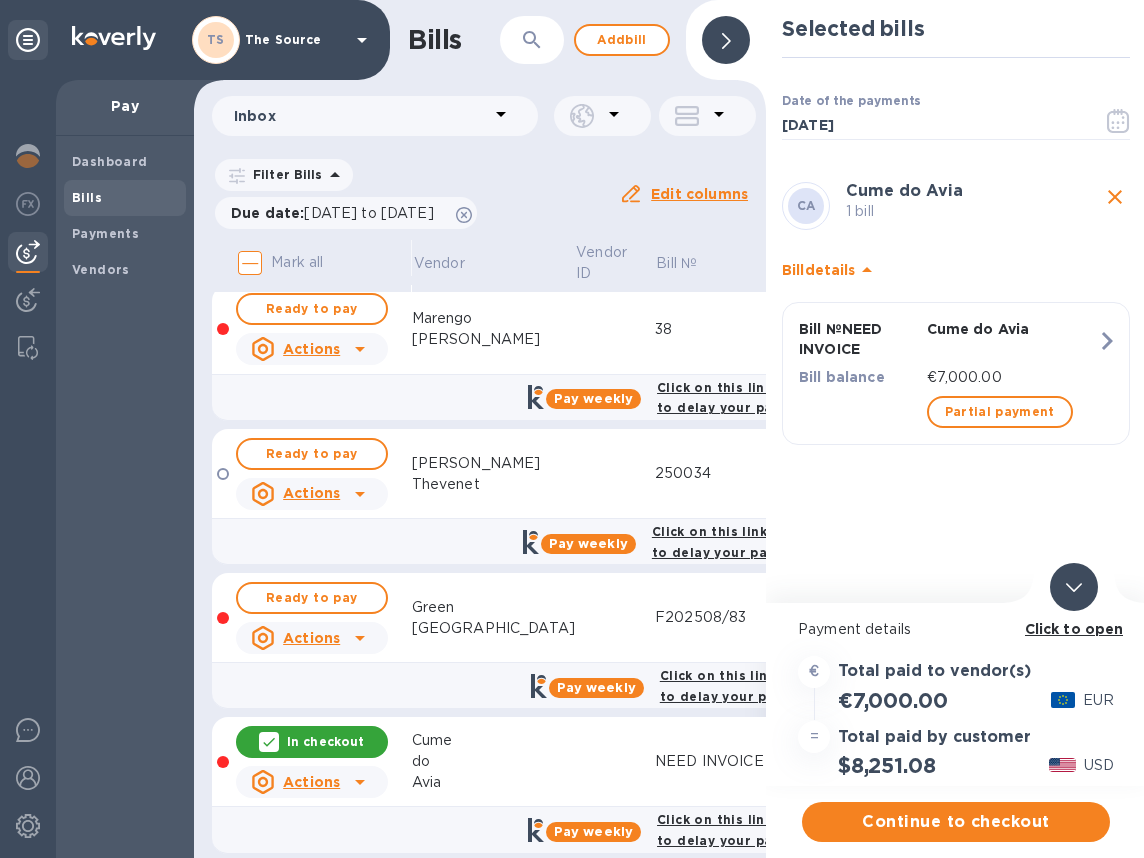
click at [1069, 597] on div at bounding box center [1074, 587] width 48 height 48
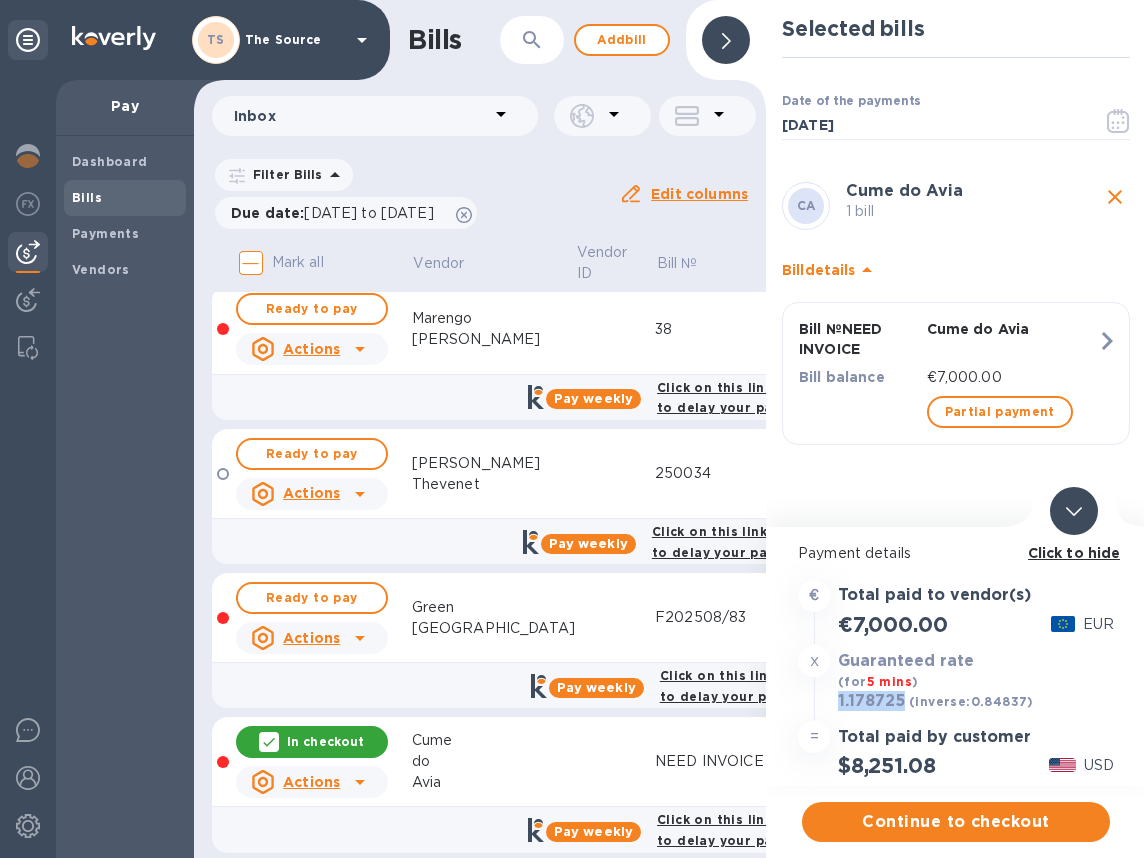
drag, startPoint x: 906, startPoint y: 701, endPoint x: 837, endPoint y: 706, distance: 69.2
click at [837, 706] on div "1.178725 (inverse: 0.84837 )" at bounding box center [936, 702] width 204 height 28
copy h3 "1.178725"
click at [887, 817] on span "Continue to checkout" at bounding box center [956, 822] width 276 height 24
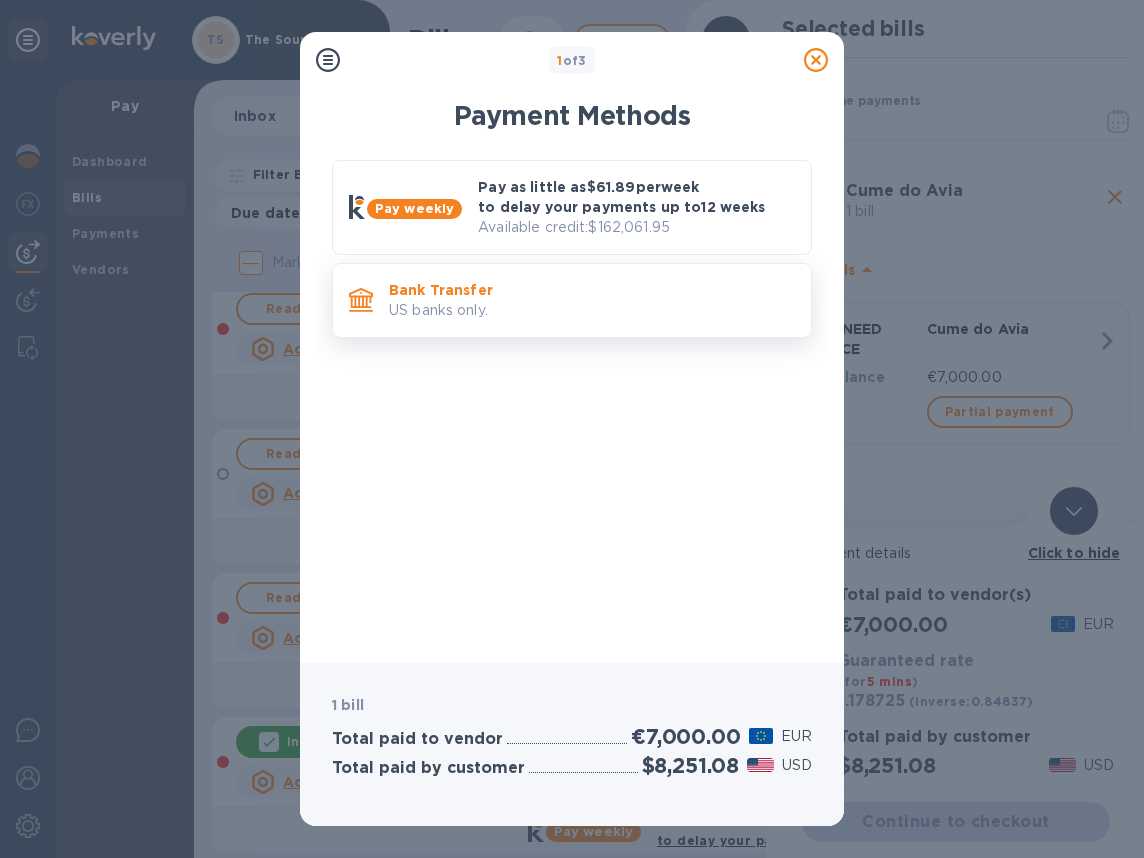
click at [597, 308] on p "US banks only." at bounding box center [592, 310] width 406 height 21
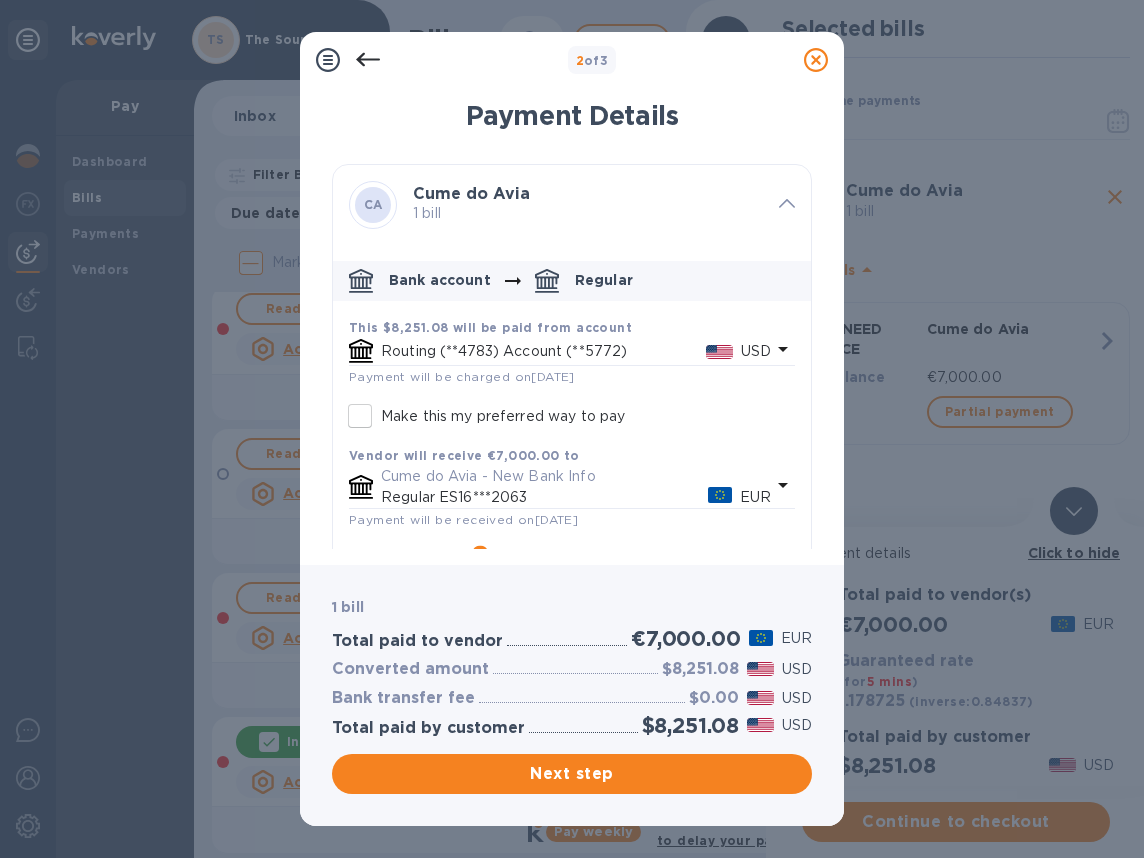
click at [749, 354] on p "USD" at bounding box center [756, 351] width 30 height 21
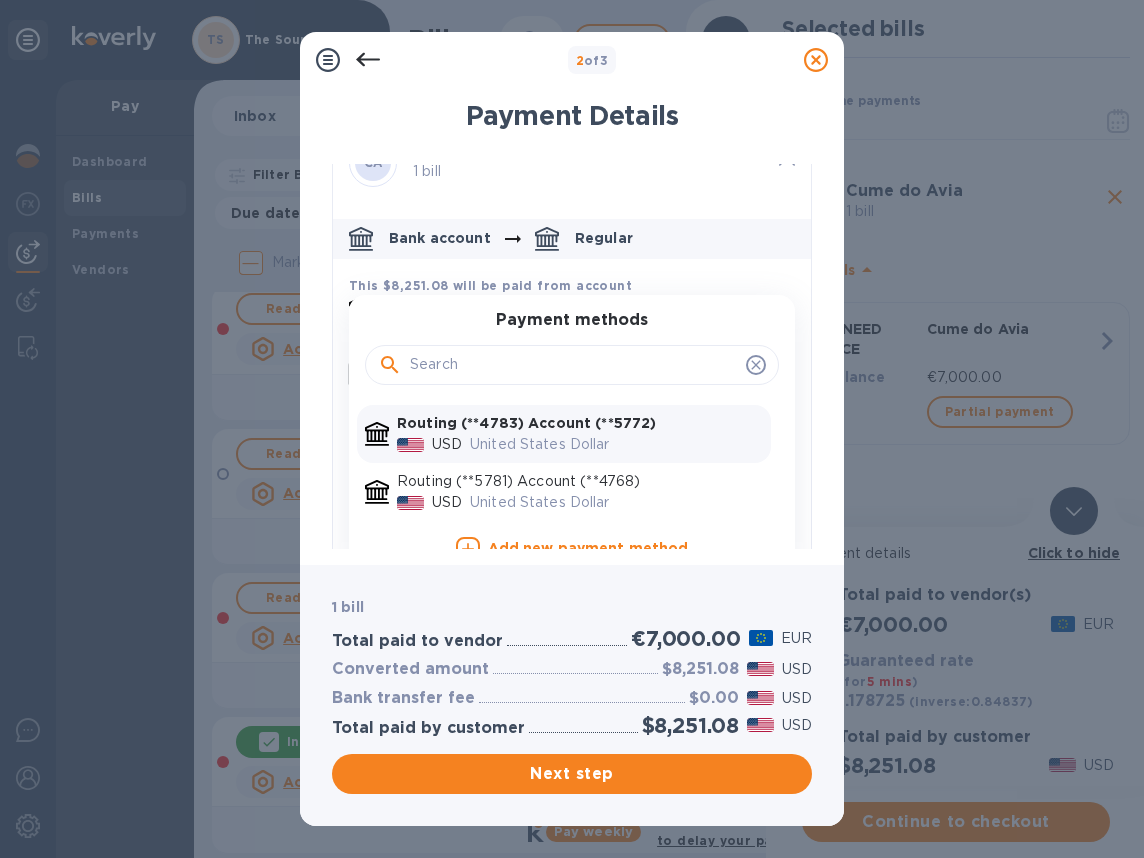
scroll to position [54, 0]
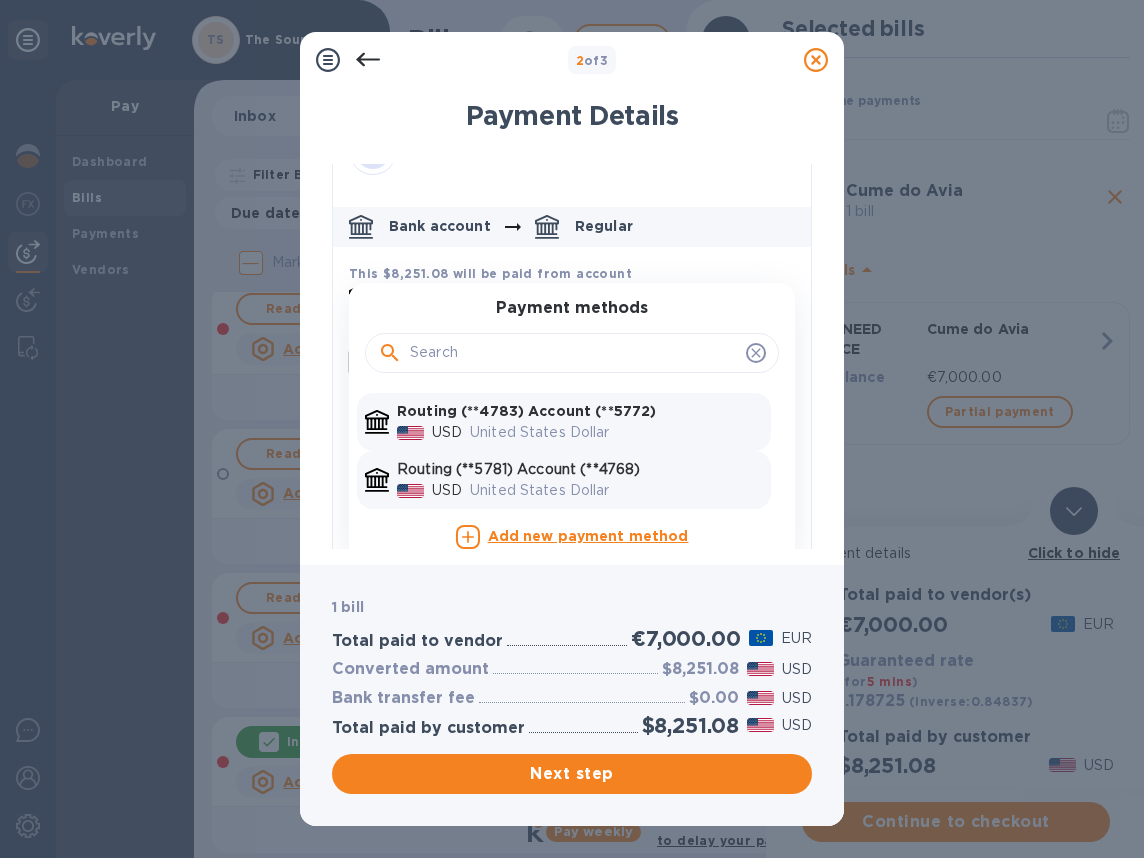
click at [638, 472] on p "Routing (**5781) Account (**4768)" at bounding box center [580, 469] width 366 height 21
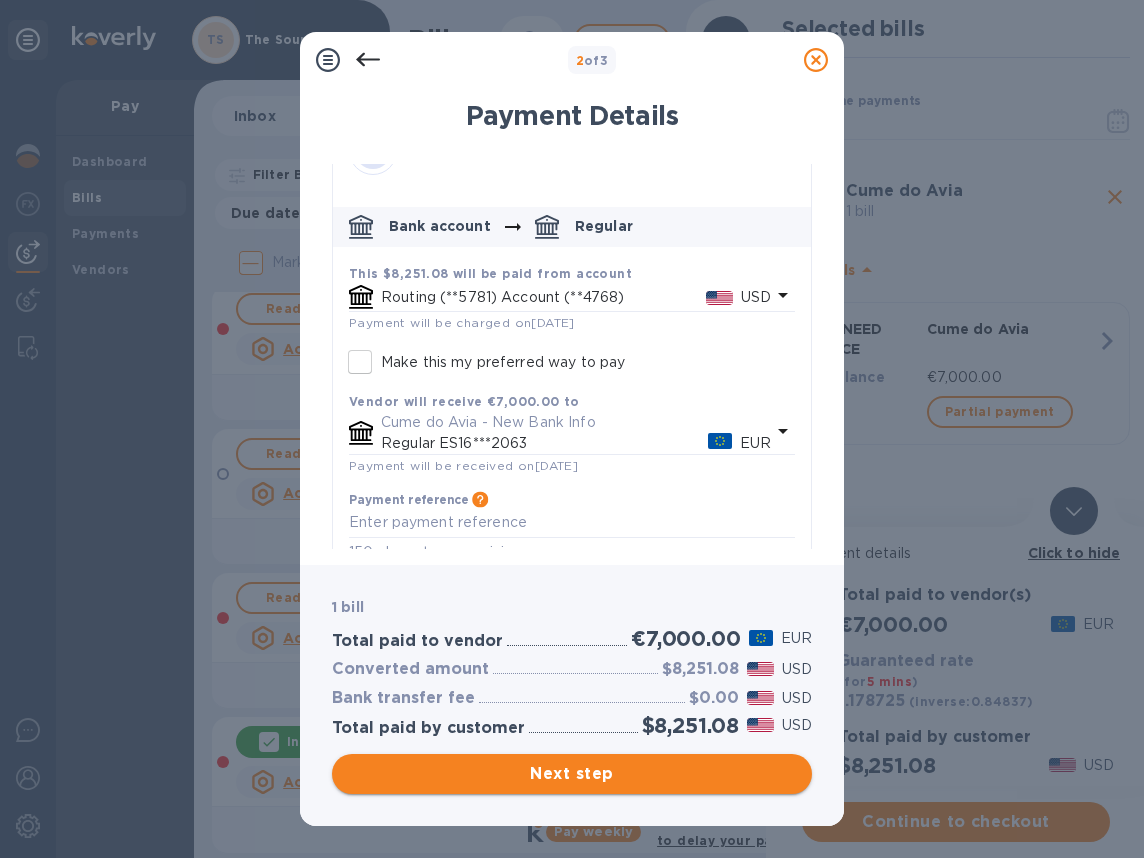
click at [639, 778] on span "Next step" at bounding box center [572, 774] width 448 height 24
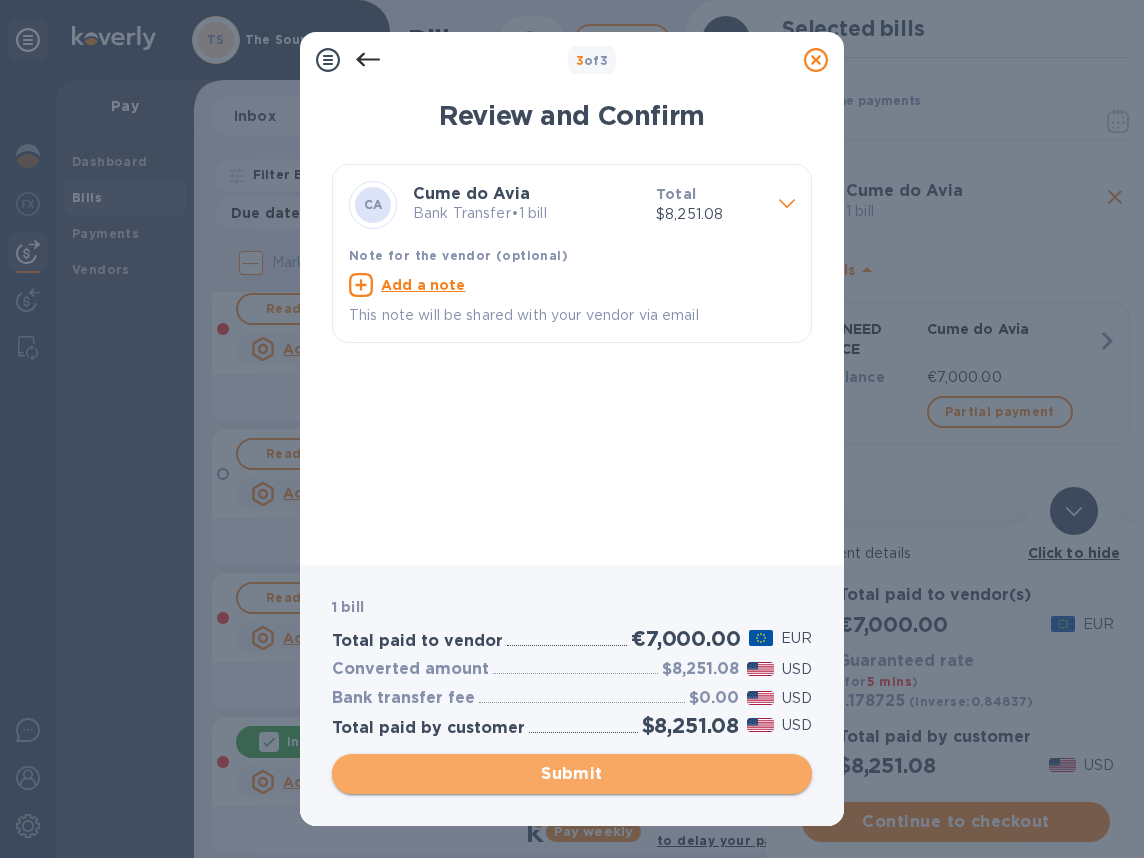
click at [520, 777] on span "Submit" at bounding box center [572, 774] width 448 height 24
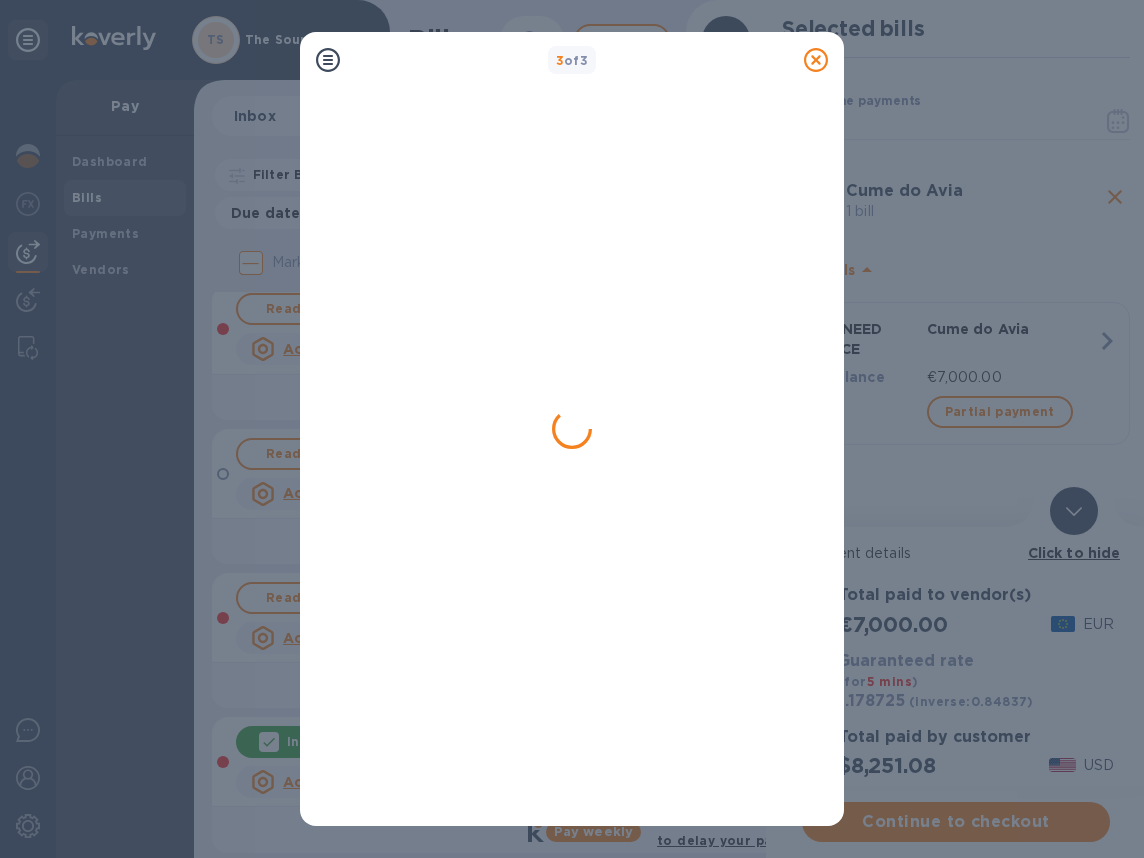
scroll to position [0, 0]
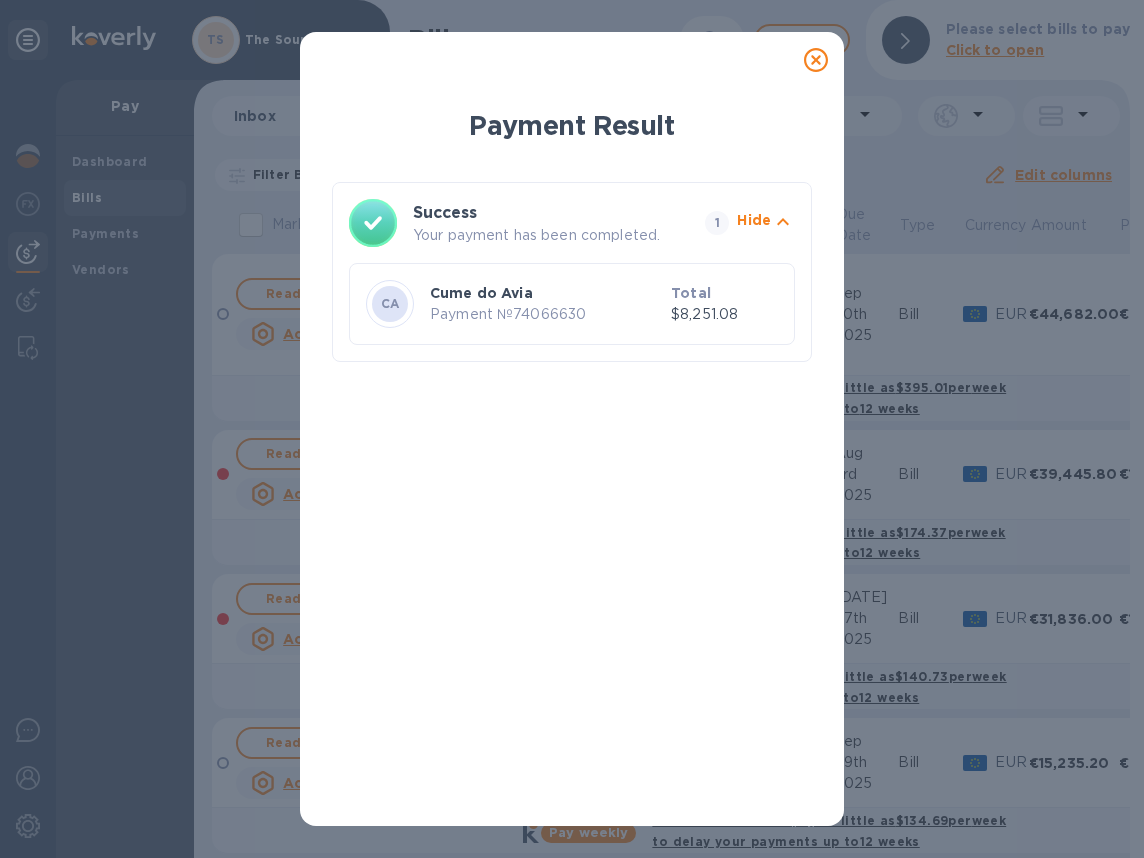
click at [812, 60] on icon at bounding box center [816, 60] width 24 height 24
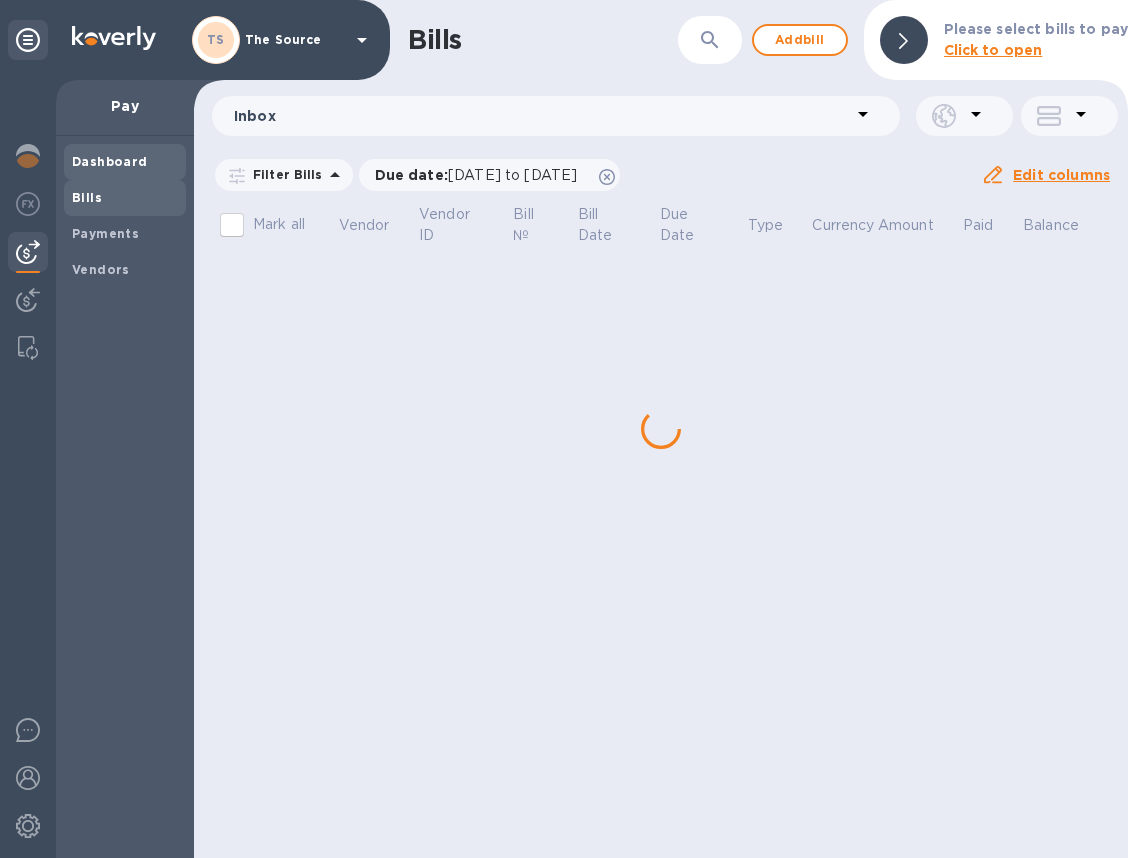
click at [117, 165] on b "Dashboard" at bounding box center [110, 161] width 76 height 15
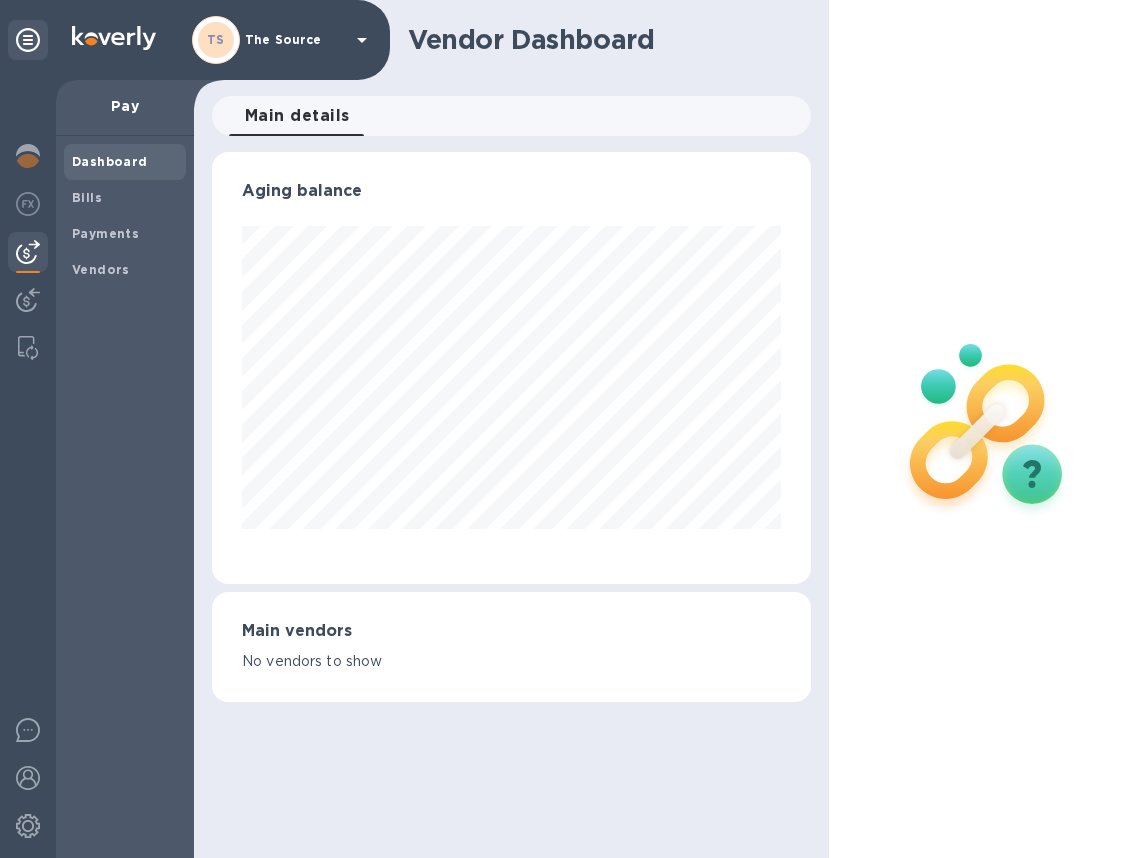
scroll to position [432, 591]
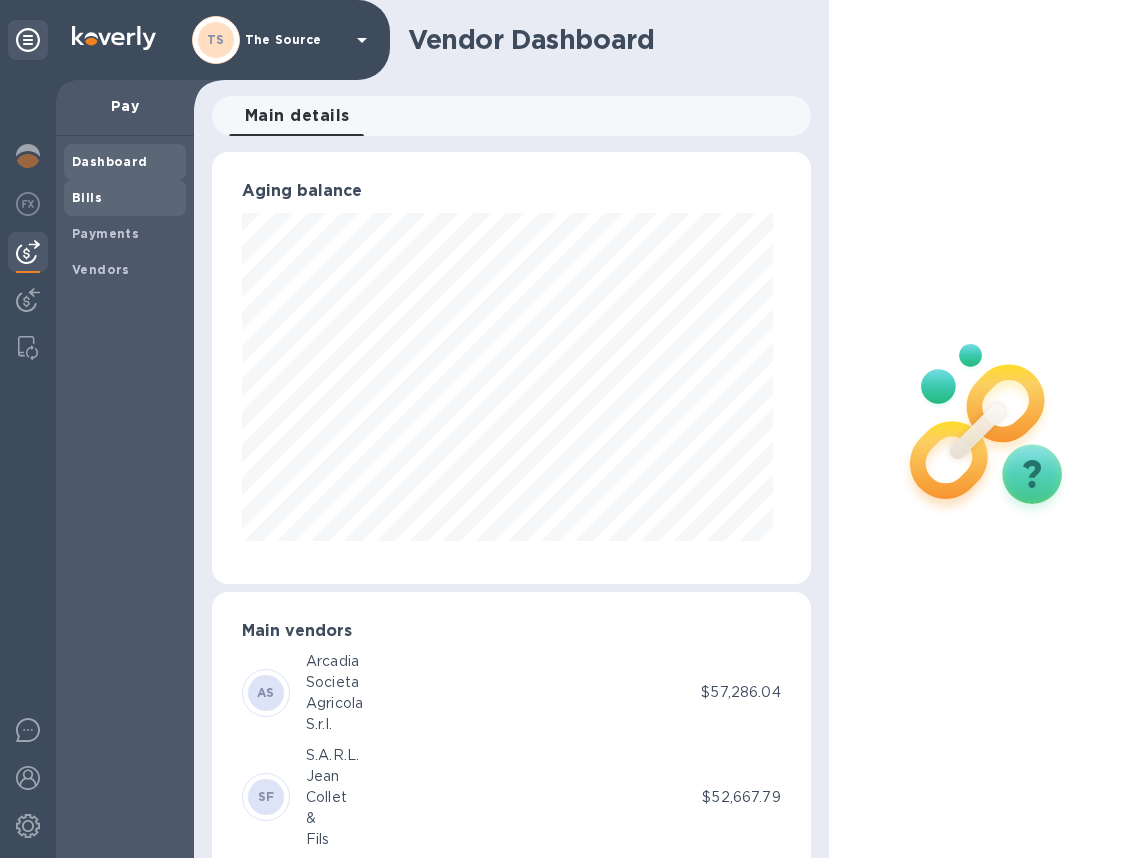
click at [108, 195] on span "Bills" at bounding box center [125, 198] width 106 height 20
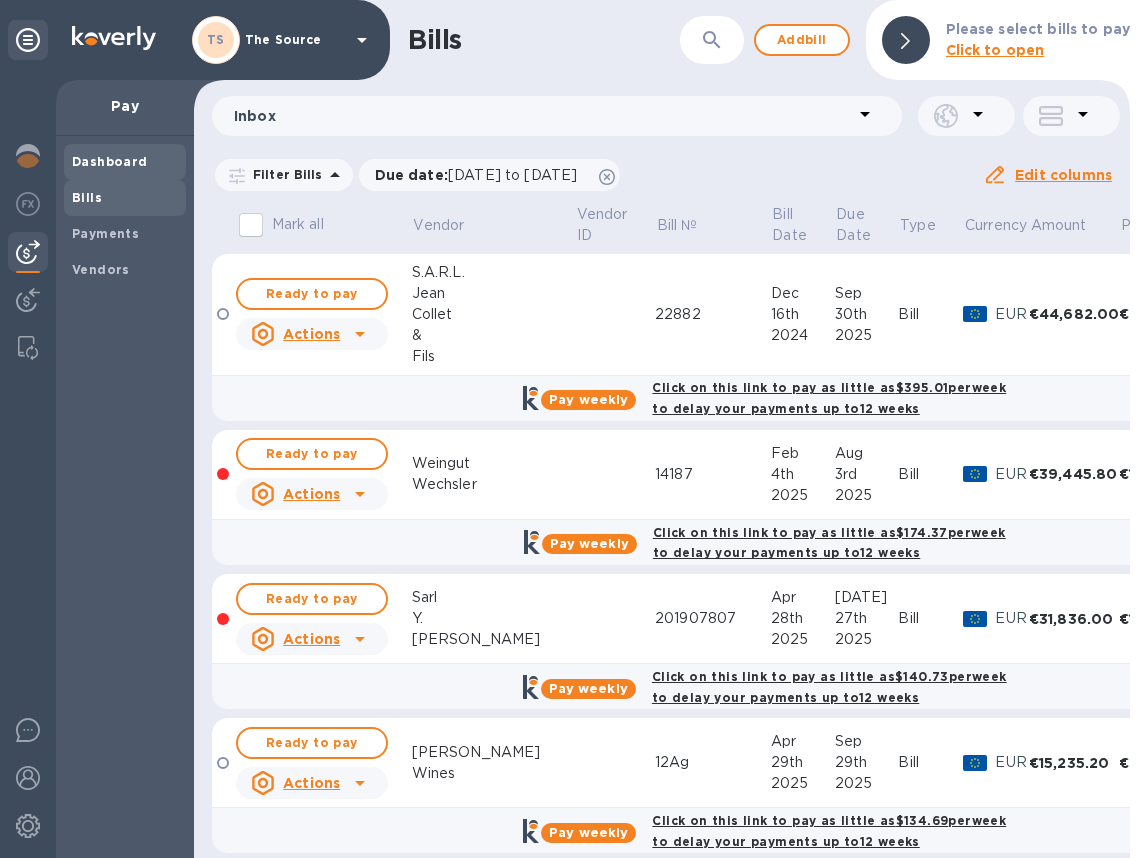
click at [98, 158] on b "Dashboard" at bounding box center [110, 161] width 76 height 15
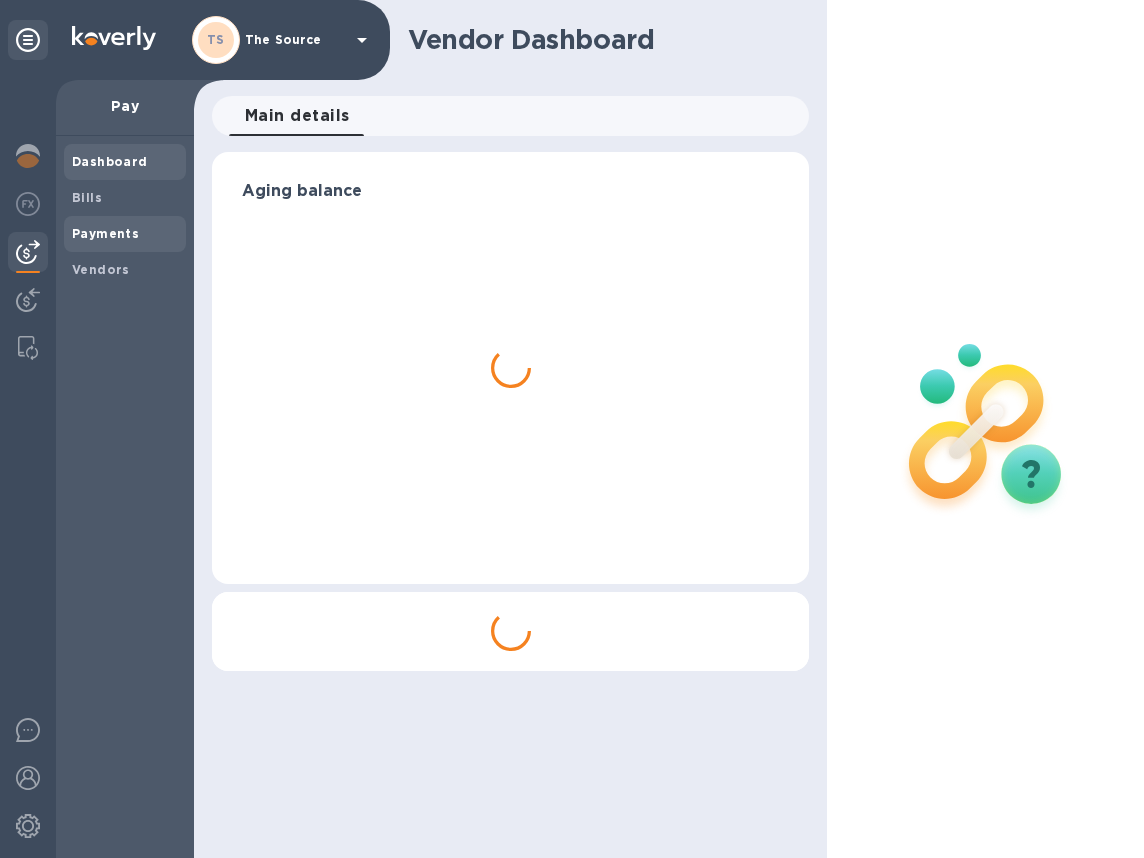
click at [94, 229] on b "Payments" at bounding box center [105, 233] width 67 height 15
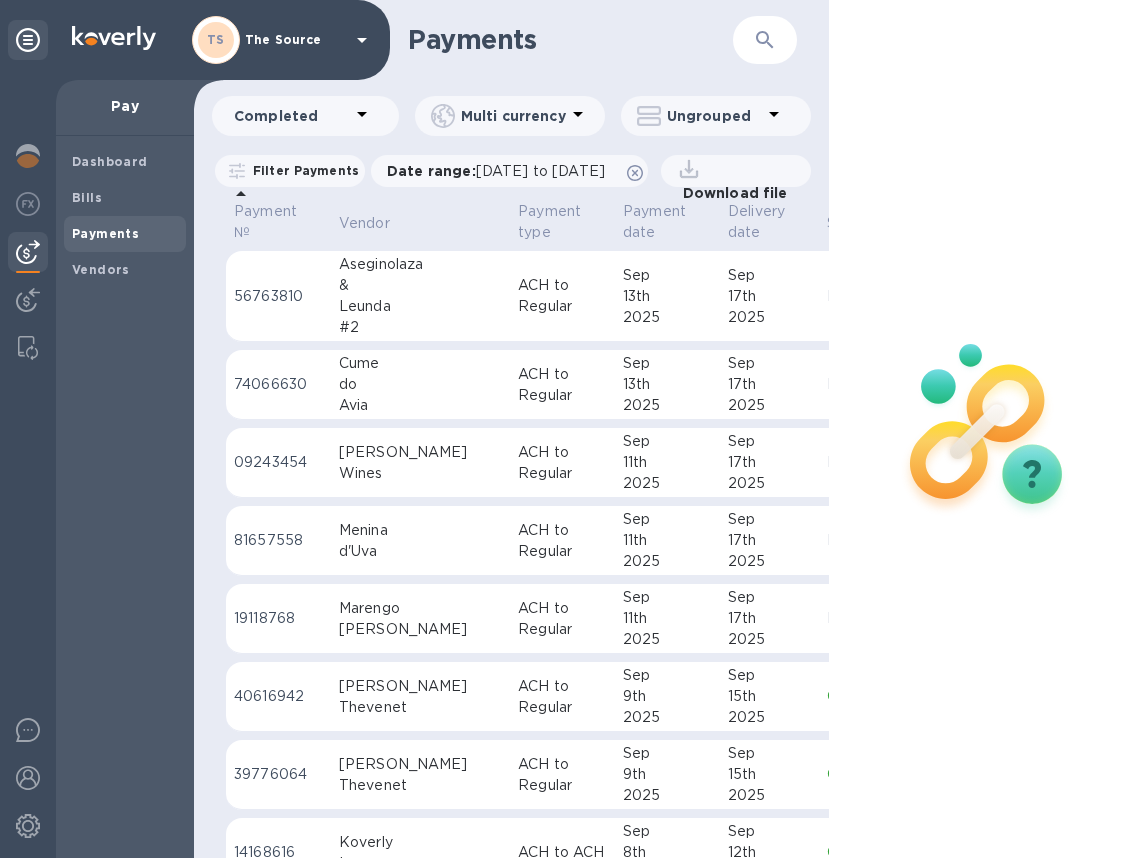
click at [428, 396] on td "Cume do Avia" at bounding box center [420, 385] width 179 height 70
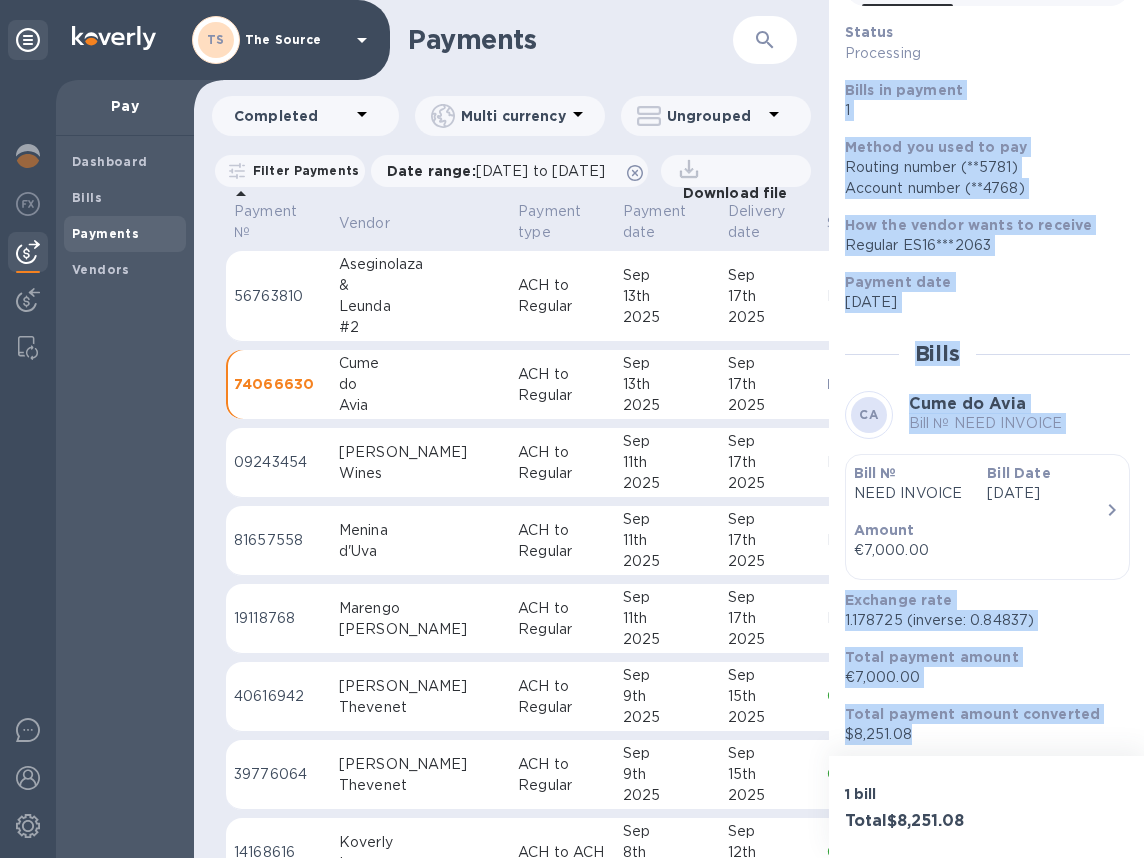
scroll to position [128, 0]
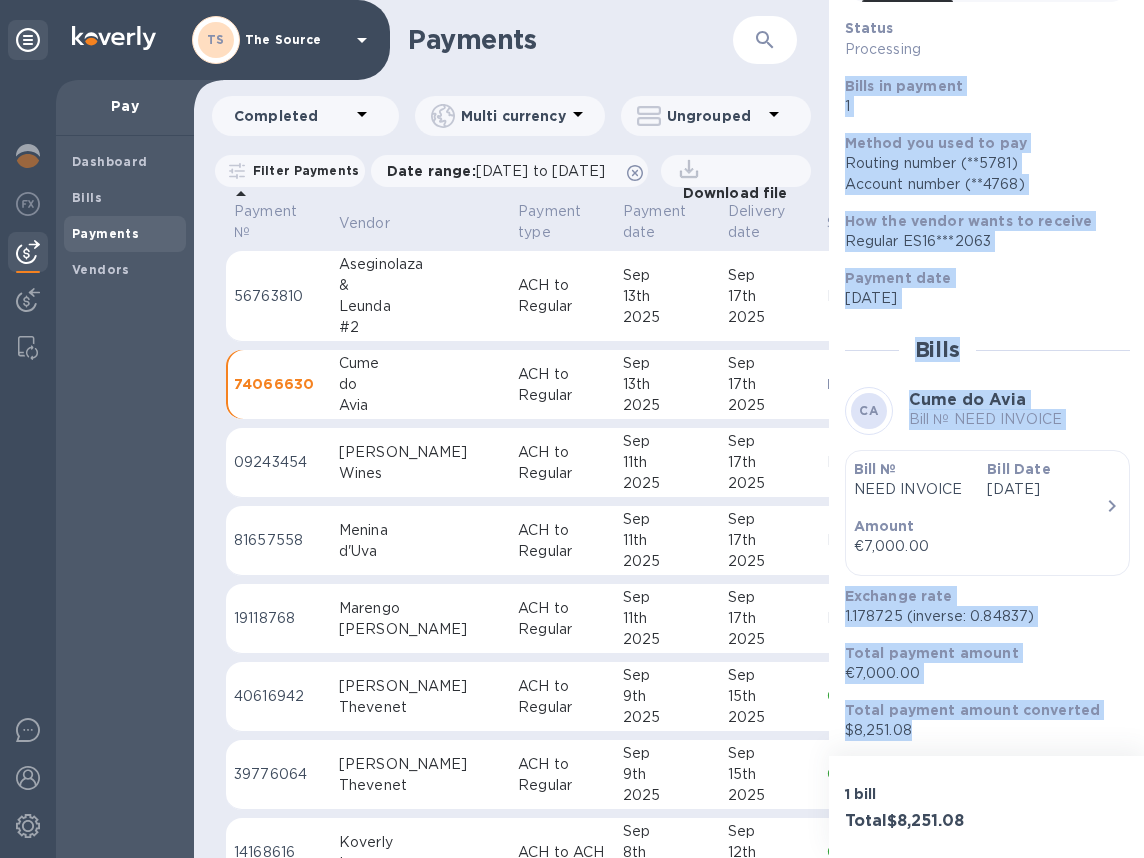
drag, startPoint x: 846, startPoint y: 214, endPoint x: 1075, endPoint y: 751, distance: 583.7
click at [1075, 751] on div "Payment № 74066630 Details 0 Status Processing Bills in payment 1 Method you us…" at bounding box center [987, 378] width 317 height 756
copy div "Bills in payment 1 Method you used to pay Routing number (**5781) Account numbe…"
